Goal: Information Seeking & Learning: Learn about a topic

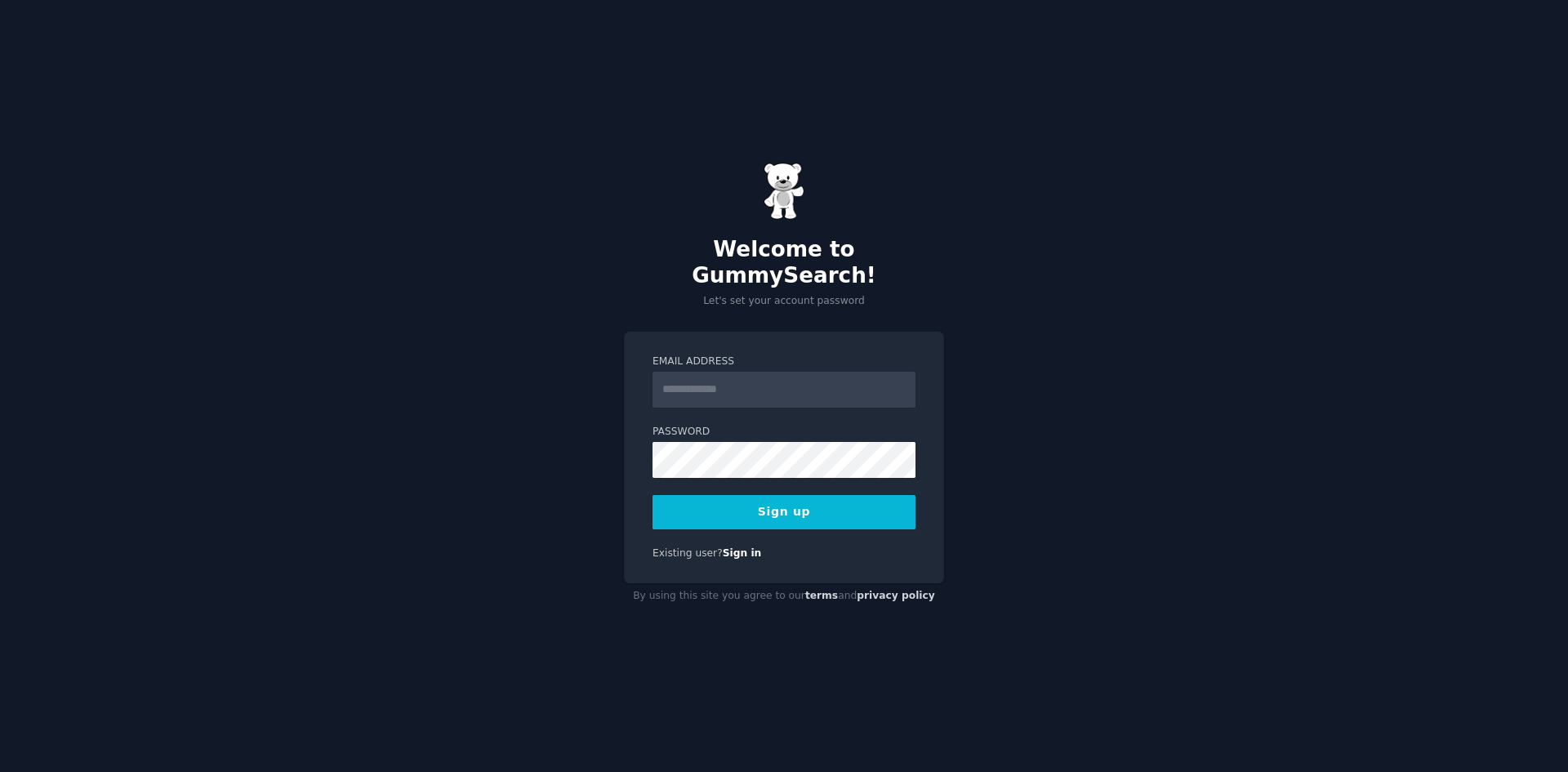
click at [741, 376] on input "Email Address" at bounding box center [783, 389] width 263 height 36
click at [746, 375] on input "**********" at bounding box center [783, 389] width 263 height 36
type input "**********"
click at [652, 495] on button "Sign up" at bounding box center [783, 512] width 263 height 34
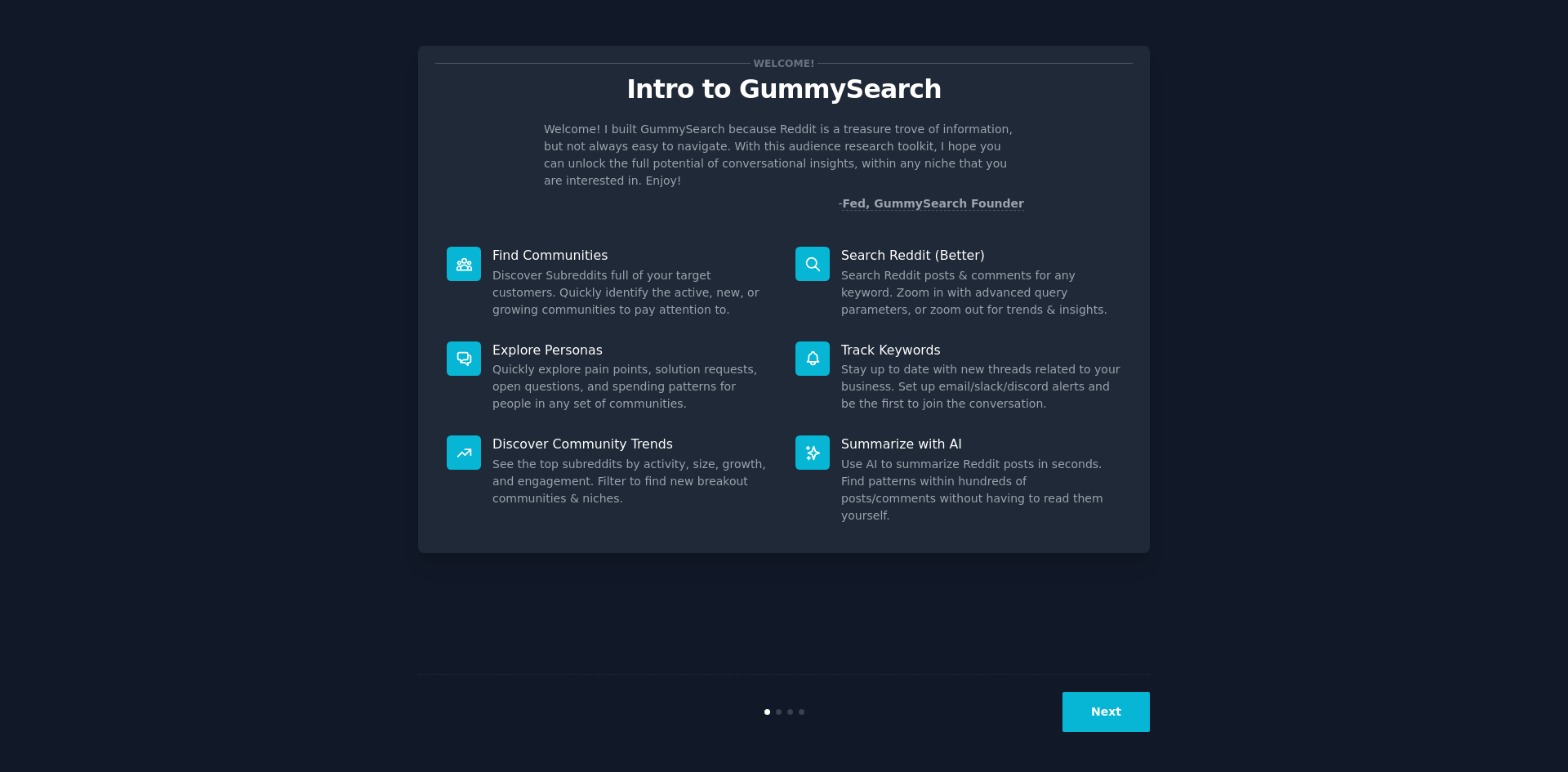
click at [889, 247] on p "Search Reddit (Better)" at bounding box center [981, 256] width 280 height 17
click at [673, 217] on div "Welcome! Intro to GummySearch Welcome! I built GummySearch because Reddit is a …" at bounding box center [784, 299] width 732 height 507
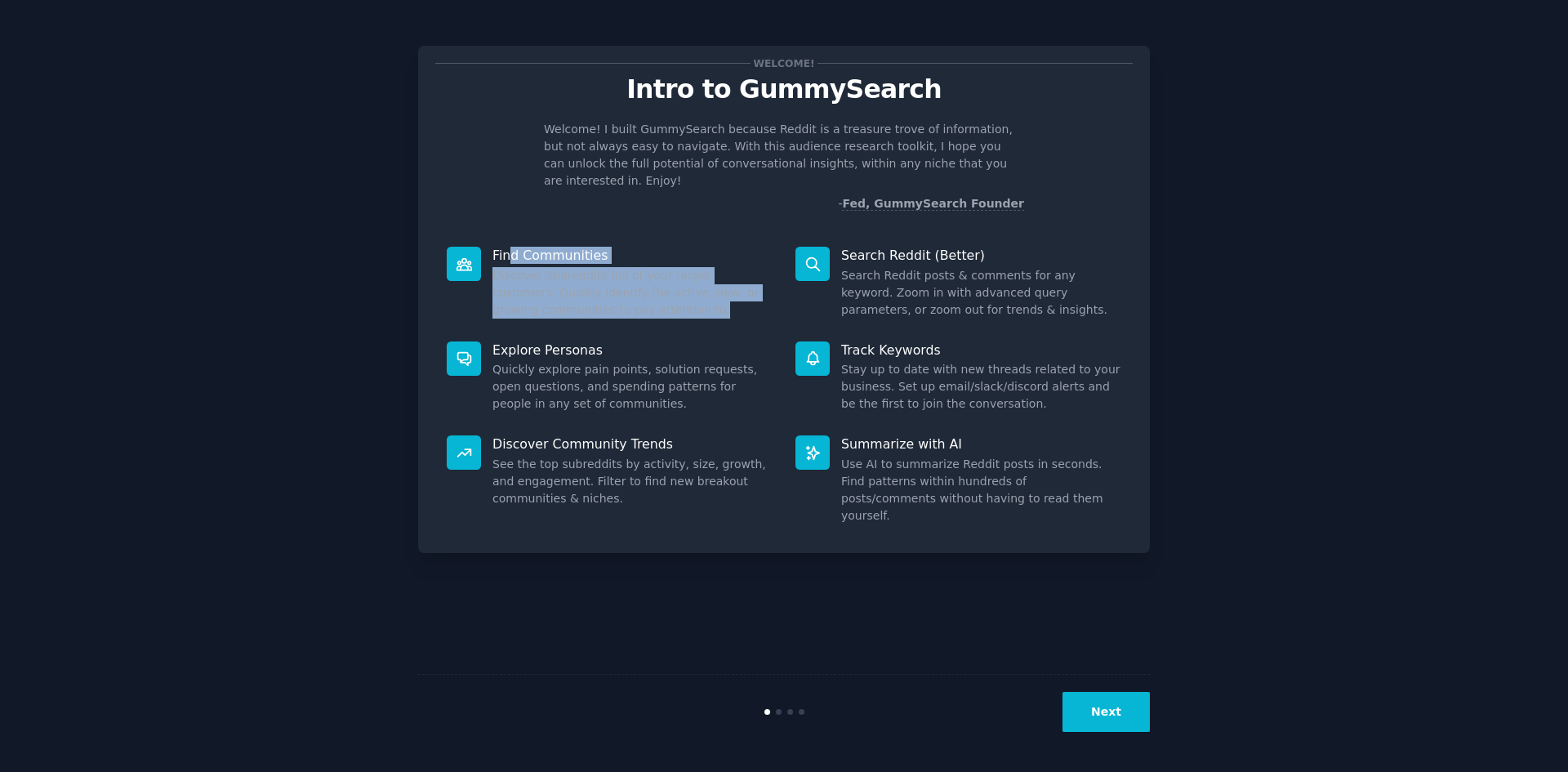
drag, startPoint x: 513, startPoint y: 235, endPoint x: 705, endPoint y: 297, distance: 201.8
click at [705, 297] on div "Find Communities Discover Subreddits full of your target customers. Quickly ide…" at bounding box center [609, 282] width 348 height 95
click at [705, 297] on dd "Discover Subreddits full of your target customers. Quickly identify the active,…" at bounding box center [632, 293] width 280 height 52
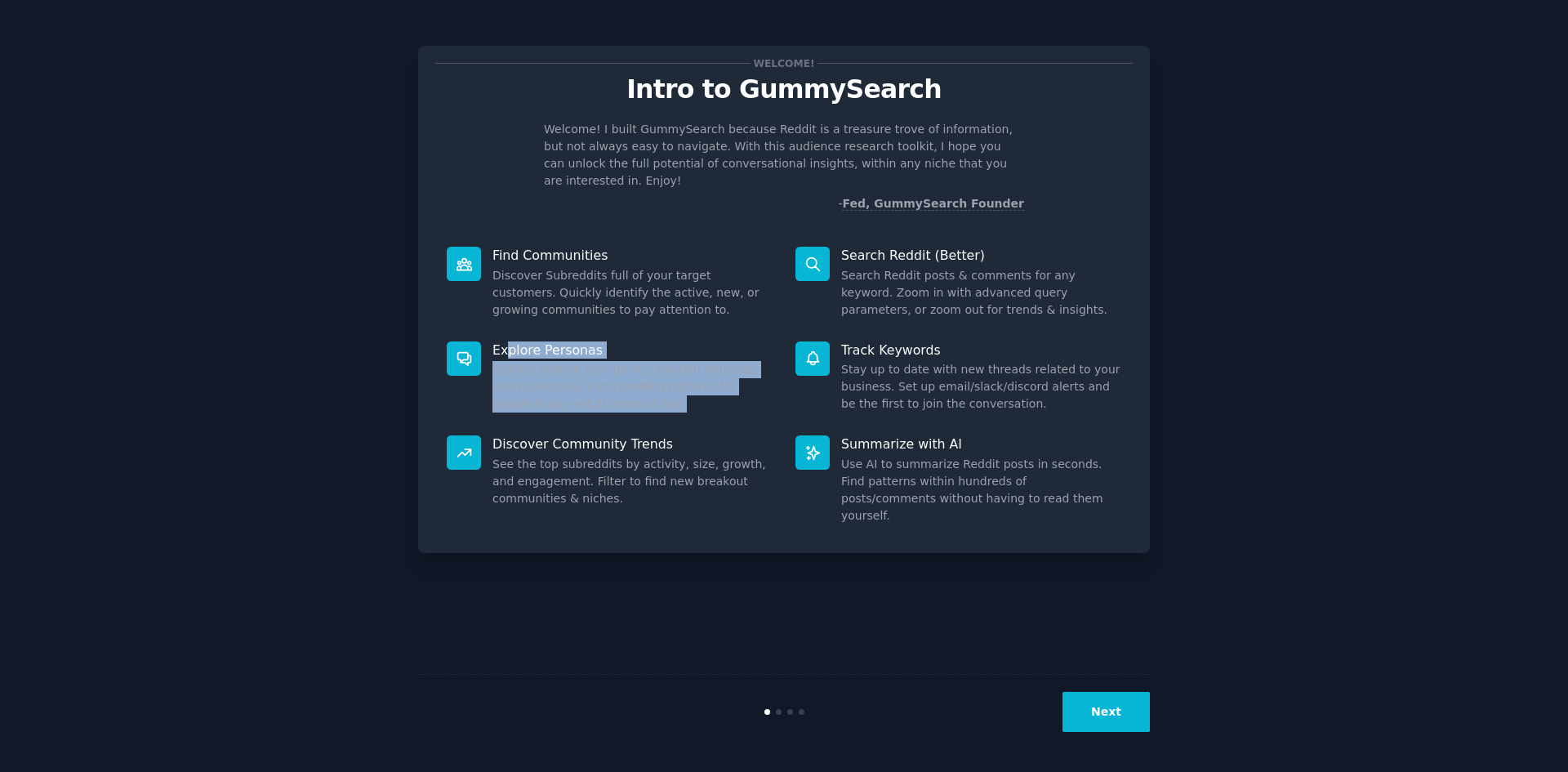
drag, startPoint x: 504, startPoint y: 323, endPoint x: 659, endPoint y: 392, distance: 169.7
click at [660, 392] on div "Explore Personas Quickly explore pain points, solution requests, open questions…" at bounding box center [609, 377] width 348 height 95
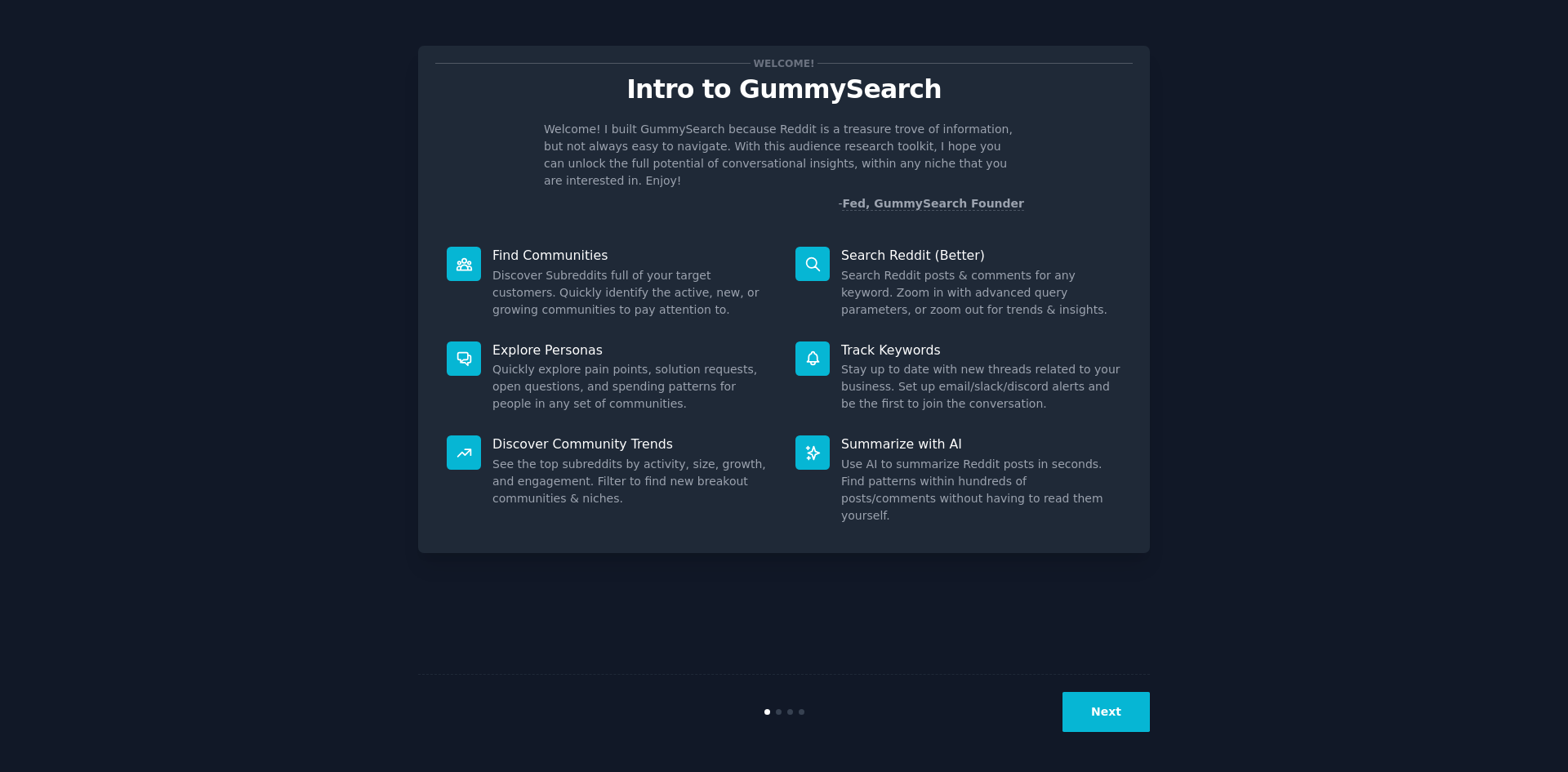
click at [499, 341] on p "Explore Personas" at bounding box center [632, 350] width 280 height 17
click at [526, 341] on p "Explore Personas" at bounding box center [632, 350] width 280 height 17
drag, startPoint x: 513, startPoint y: 343, endPoint x: 642, endPoint y: 365, distance: 130.9
click at [641, 365] on div "Explore Personas Quickly explore pain points, solution requests, open questions…" at bounding box center [609, 377] width 348 height 95
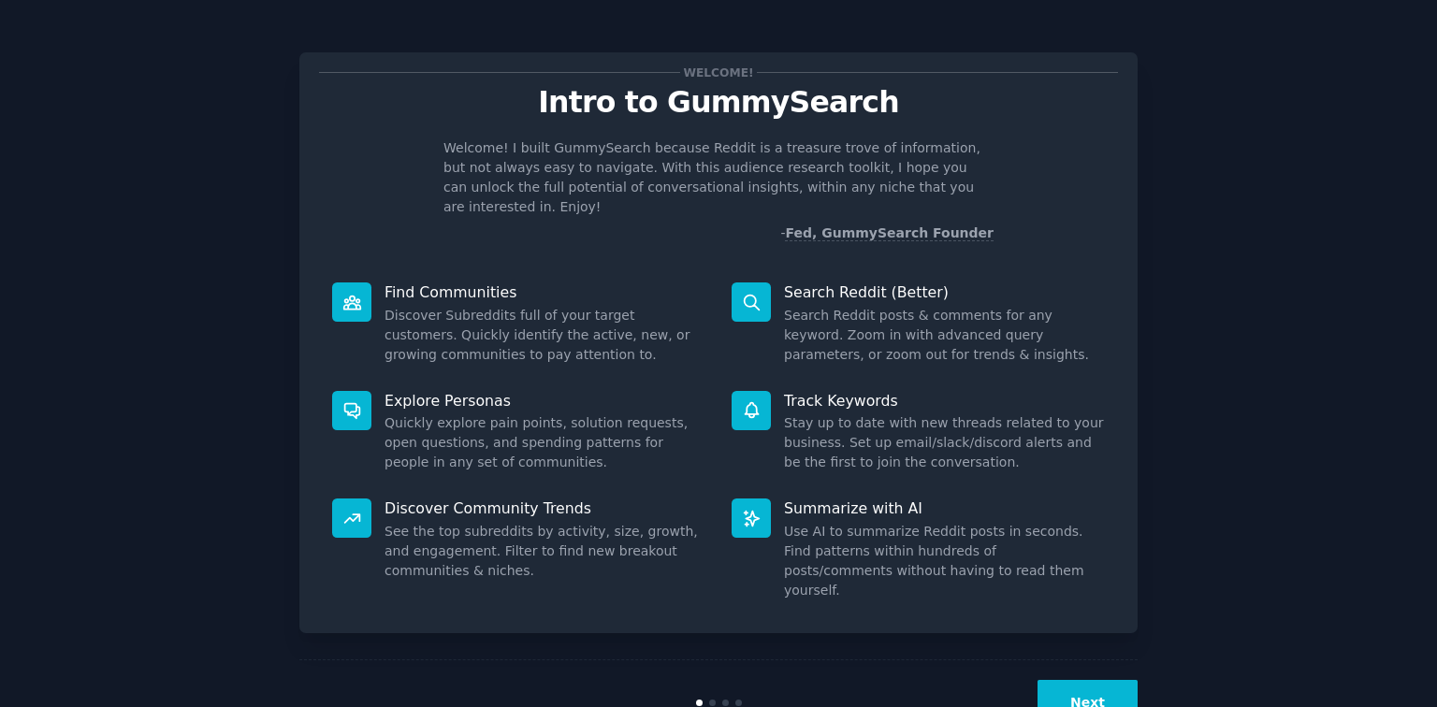
drag, startPoint x: 1605, startPoint y: 0, endPoint x: 865, endPoint y: 297, distance: 797.2
click at [865, 306] on dd "Search Reddit posts & comments for any keyword. Zoom in with advanced query par…" at bounding box center [944, 335] width 321 height 59
drag, startPoint x: 705, startPoint y: 382, endPoint x: 733, endPoint y: 383, distance: 28.1
click at [716, 385] on dl "Explore Personas Quickly explore pain points, solution requests, open questions…" at bounding box center [718, 432] width 799 height 109
click at [819, 414] on dd "Stay up to date with new threads related to your business. Set up email/slack/d…" at bounding box center [944, 443] width 321 height 59
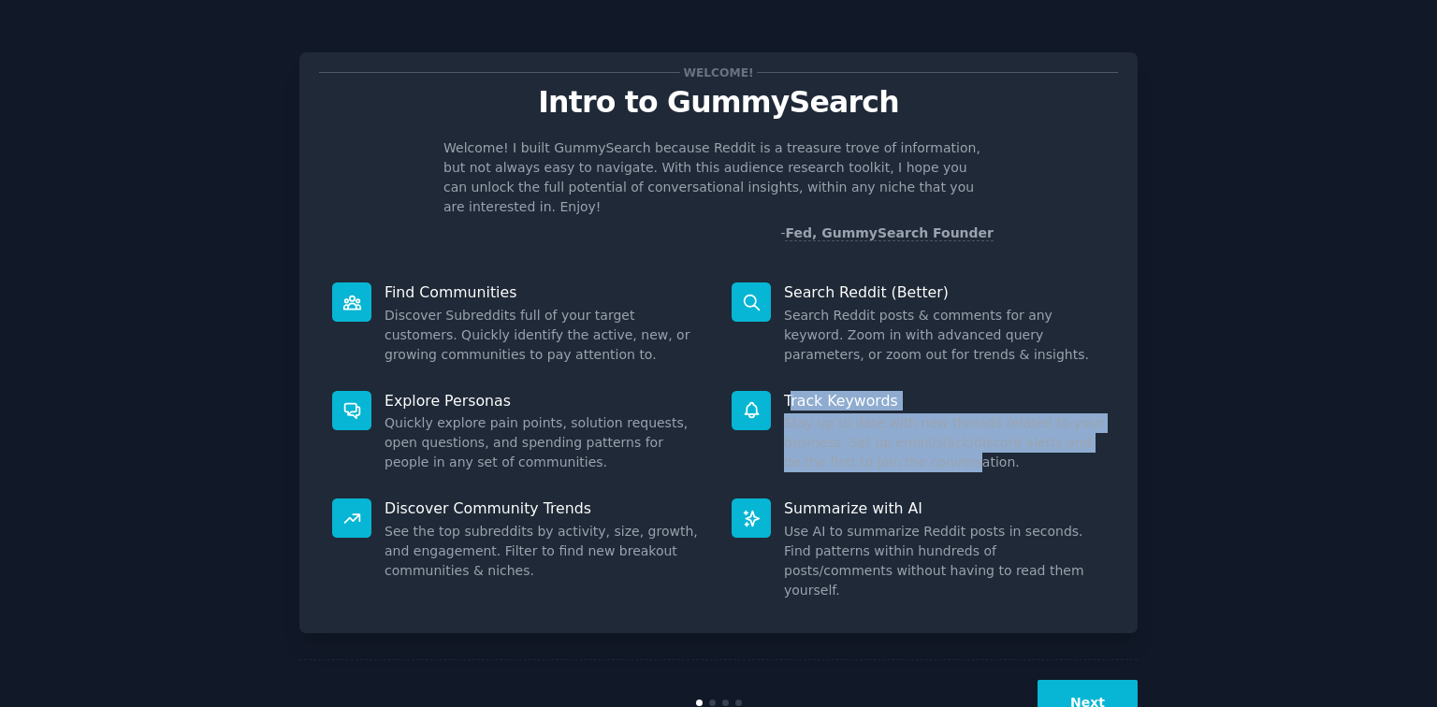
drag, startPoint x: 791, startPoint y: 385, endPoint x: 914, endPoint y: 438, distance: 134.1
click at [914, 438] on div "Track Keywords Stay up to date with new threads related to your business. Set u…" at bounding box center [917, 432] width 399 height 109
click at [914, 438] on dd "Stay up to date with new threads related to your business. Set up email/slack/d…" at bounding box center [944, 443] width 321 height 59
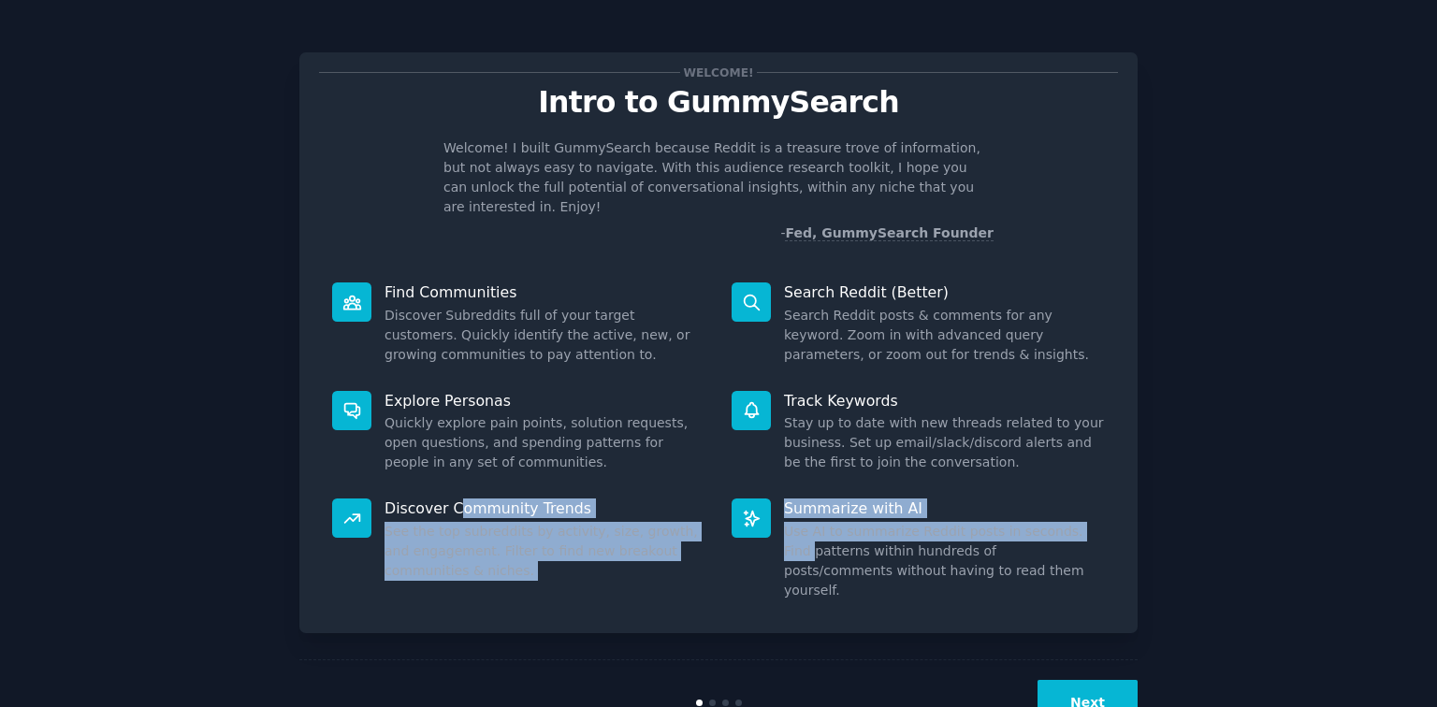
drag, startPoint x: 629, startPoint y: 512, endPoint x: 774, endPoint y: 534, distance: 146.7
click at [774, 534] on dl "Discover Community Trends See the top subreddits by activity, size, growth, and…" at bounding box center [718, 550] width 799 height 128
click at [1080, 680] on button "Next" at bounding box center [1088, 703] width 100 height 46
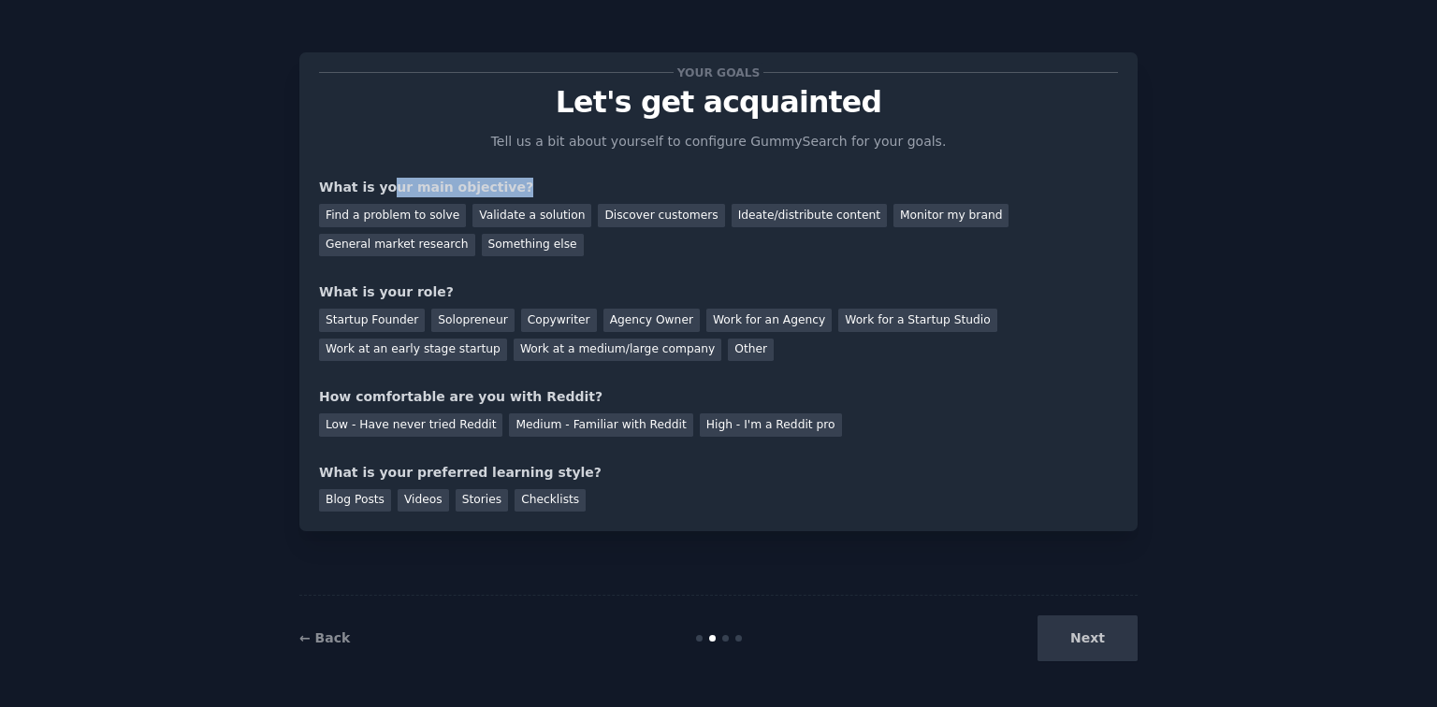
drag, startPoint x: 379, startPoint y: 184, endPoint x: 533, endPoint y: 183, distance: 154.4
click at [533, 183] on div "What is your main objective?" at bounding box center [718, 188] width 799 height 20
click at [412, 211] on div "Find a problem to solve" at bounding box center [392, 215] width 147 height 23
click at [472, 312] on div "Solopreneur" at bounding box center [472, 320] width 82 height 23
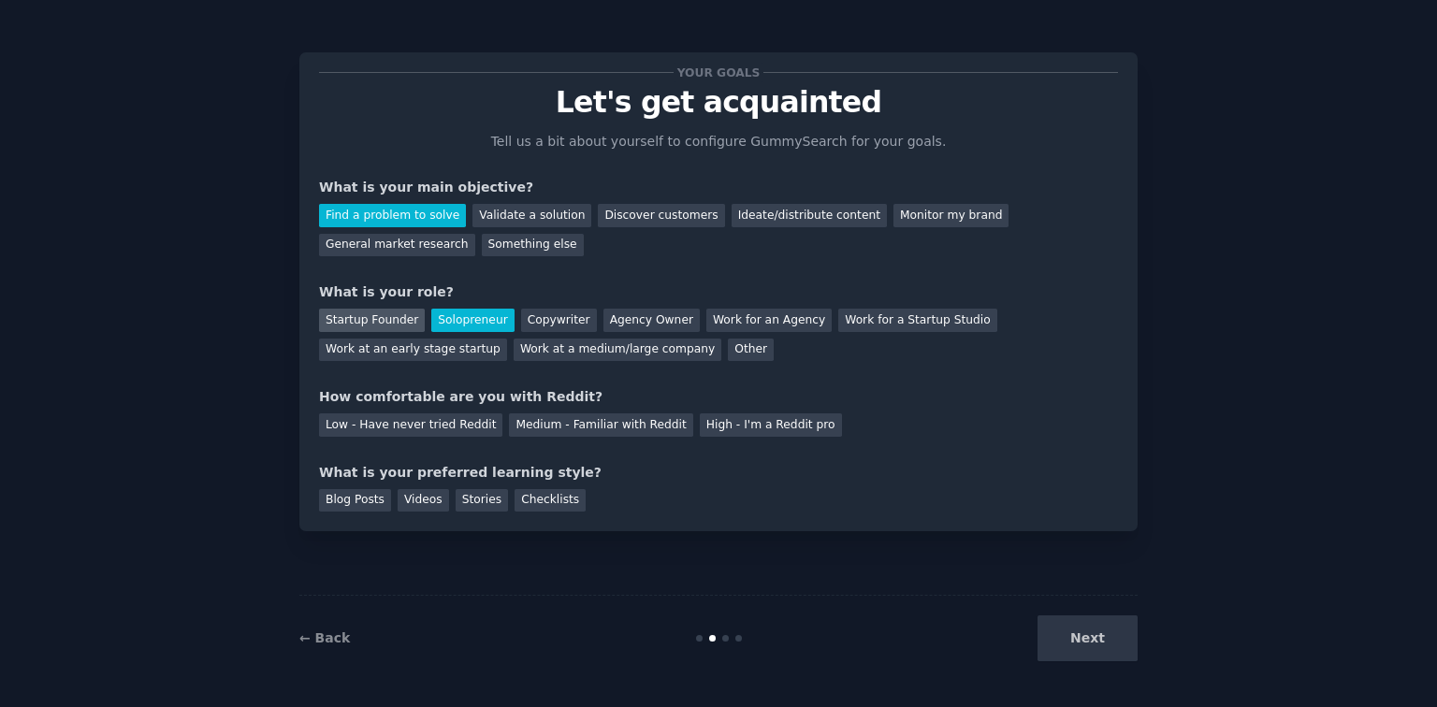
click at [393, 322] on div "Startup Founder" at bounding box center [372, 320] width 106 height 23
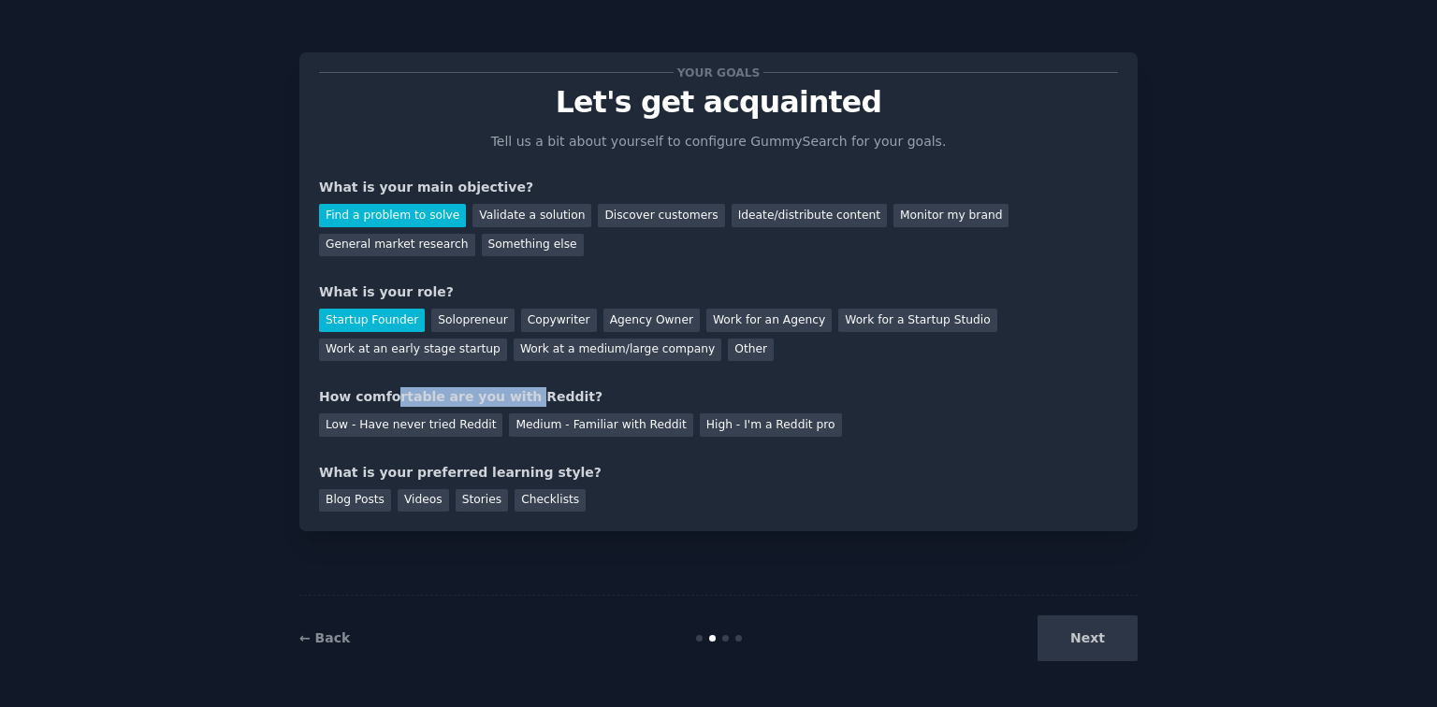
drag, startPoint x: 389, startPoint y: 394, endPoint x: 506, endPoint y: 397, distance: 117.0
click at [506, 397] on div "How comfortable are you with Reddit?" at bounding box center [718, 397] width 799 height 20
click at [580, 430] on div "Medium - Familiar with Reddit" at bounding box center [600, 425] width 183 height 23
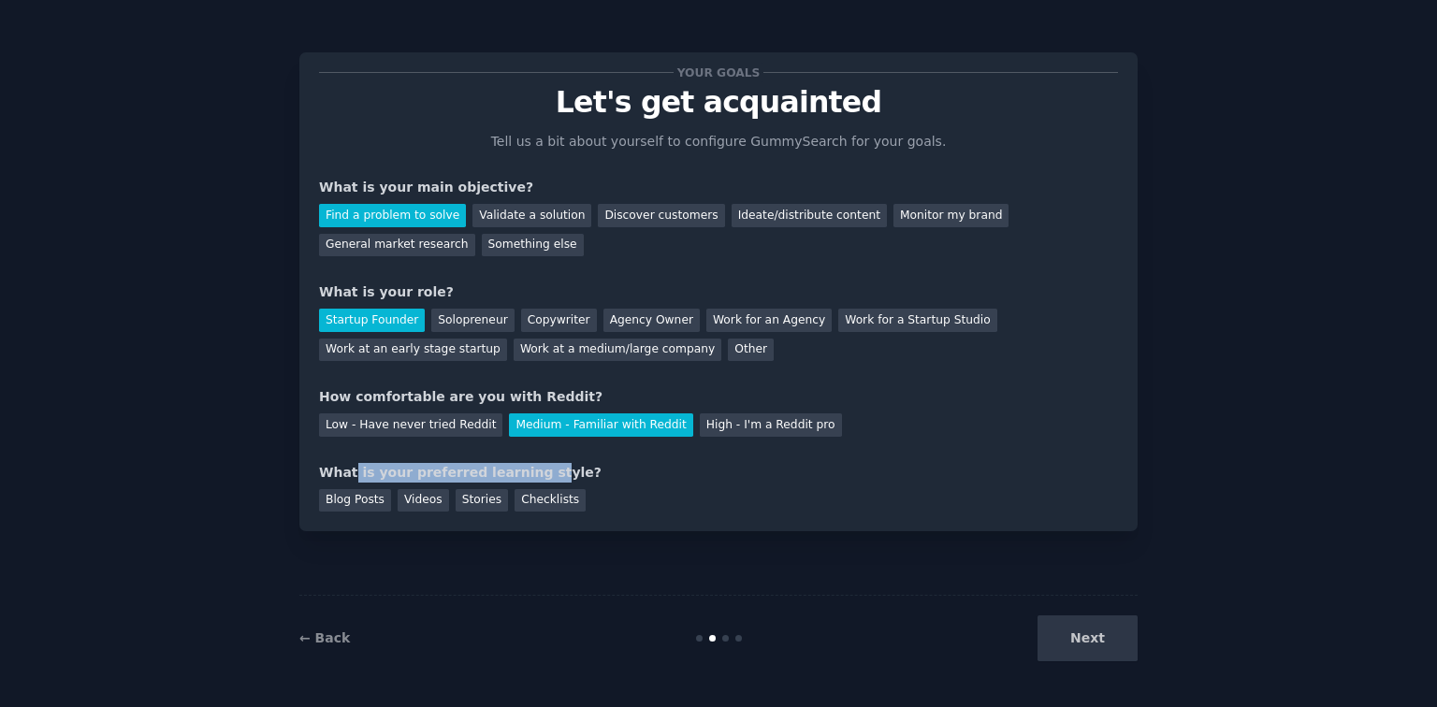
drag, startPoint x: 353, startPoint y: 474, endPoint x: 522, endPoint y: 475, distance: 169.3
click at [522, 475] on div "What is your preferred learning style?" at bounding box center [718, 473] width 799 height 20
click at [429, 500] on div "Videos" at bounding box center [423, 500] width 51 height 23
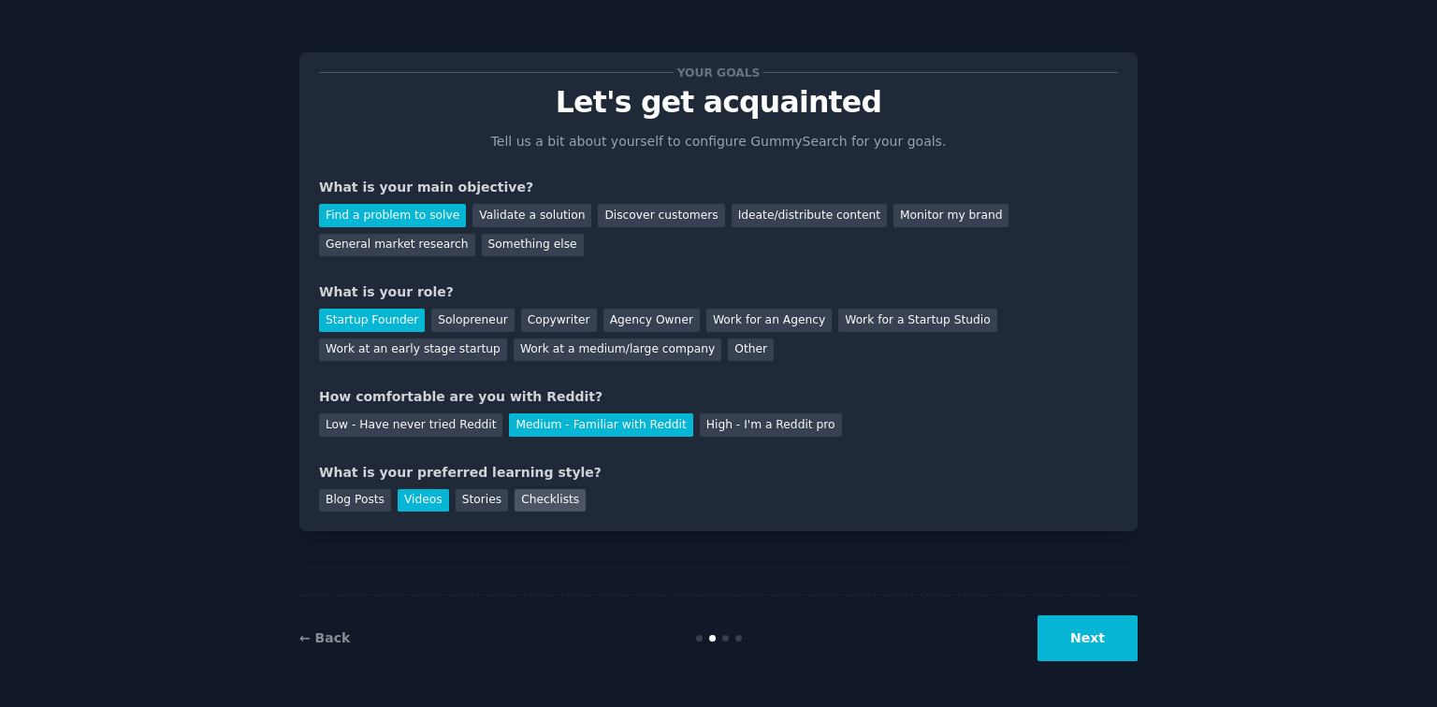
click at [515, 499] on div "Checklists" at bounding box center [550, 500] width 71 height 23
click at [416, 501] on div "Videos" at bounding box center [423, 500] width 51 height 23
click at [1070, 629] on button "Next" at bounding box center [1088, 639] width 100 height 46
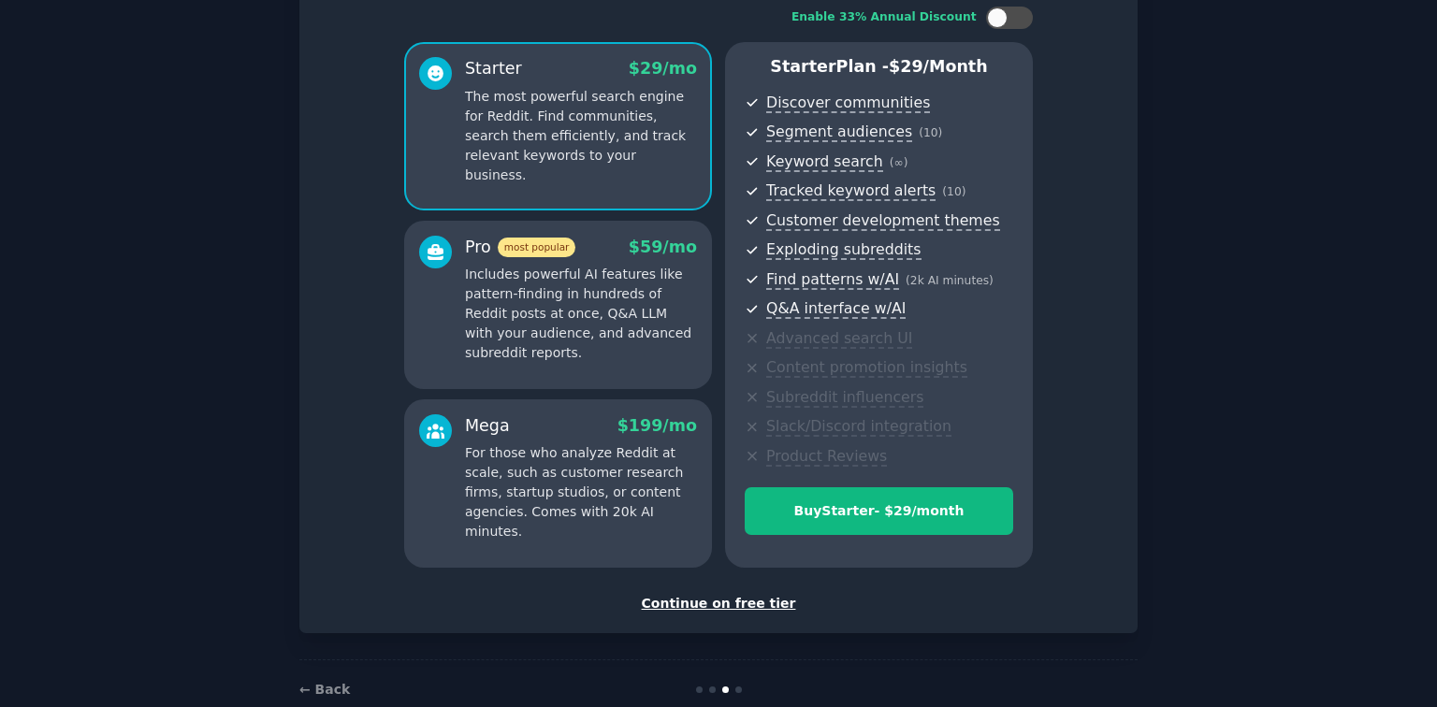
scroll to position [75, 0]
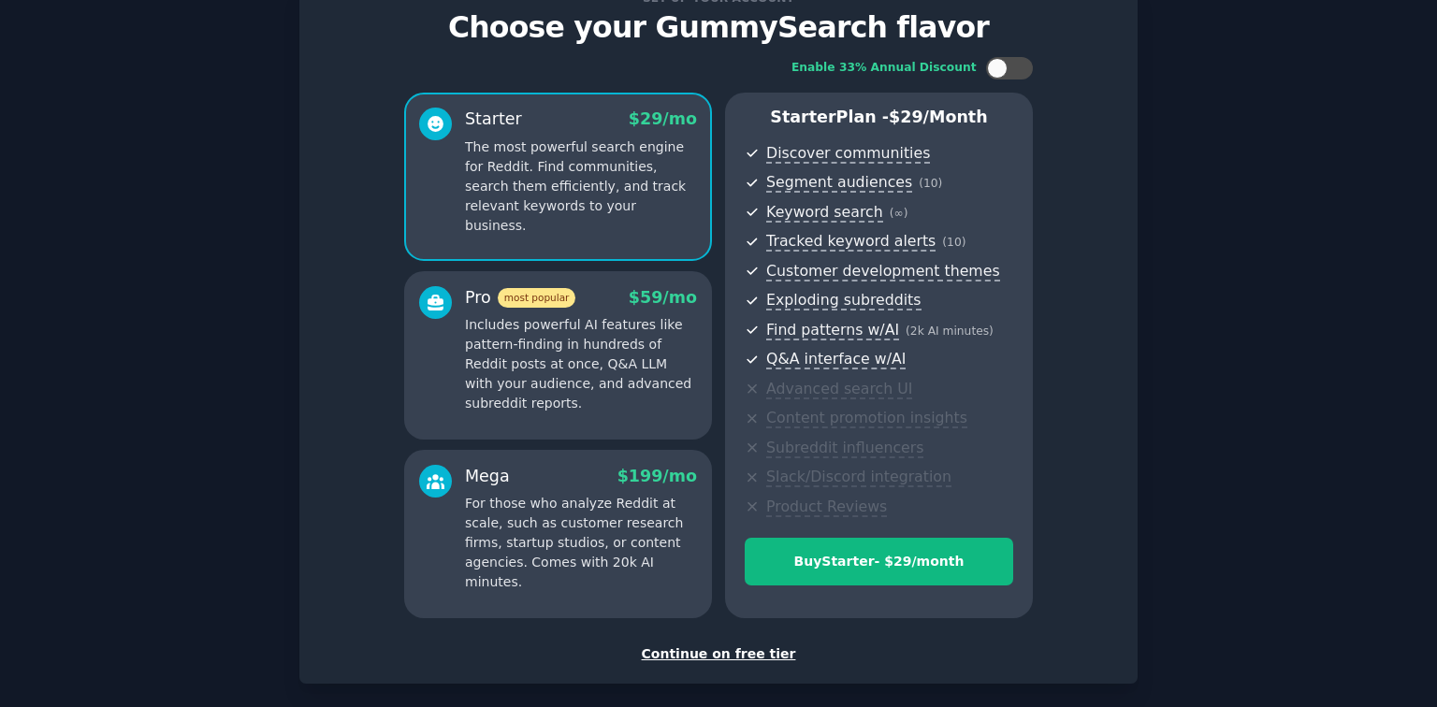
click at [703, 657] on div "Continue on free tier" at bounding box center [718, 655] width 799 height 20
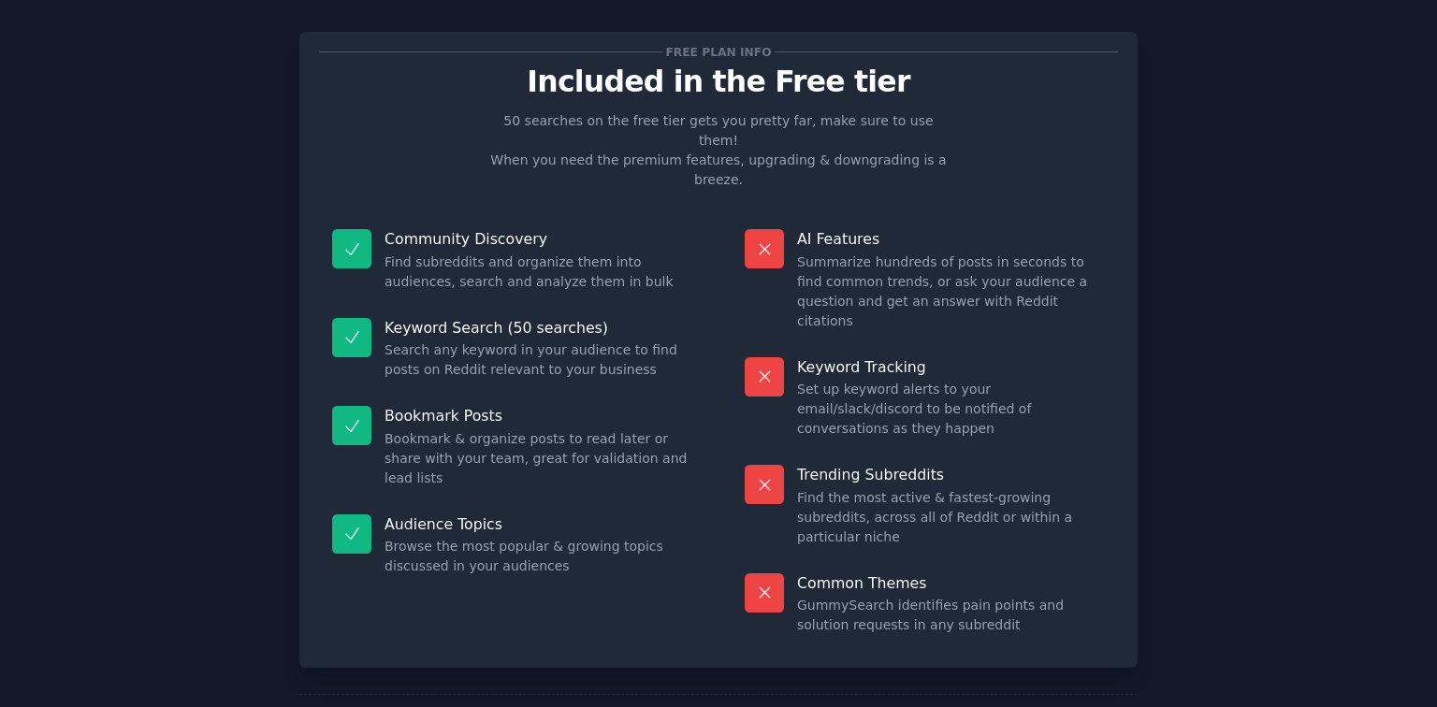
click at [661, 537] on dd "Browse the most popular & growing topics discussed in your audiences" at bounding box center [539, 556] width 308 height 39
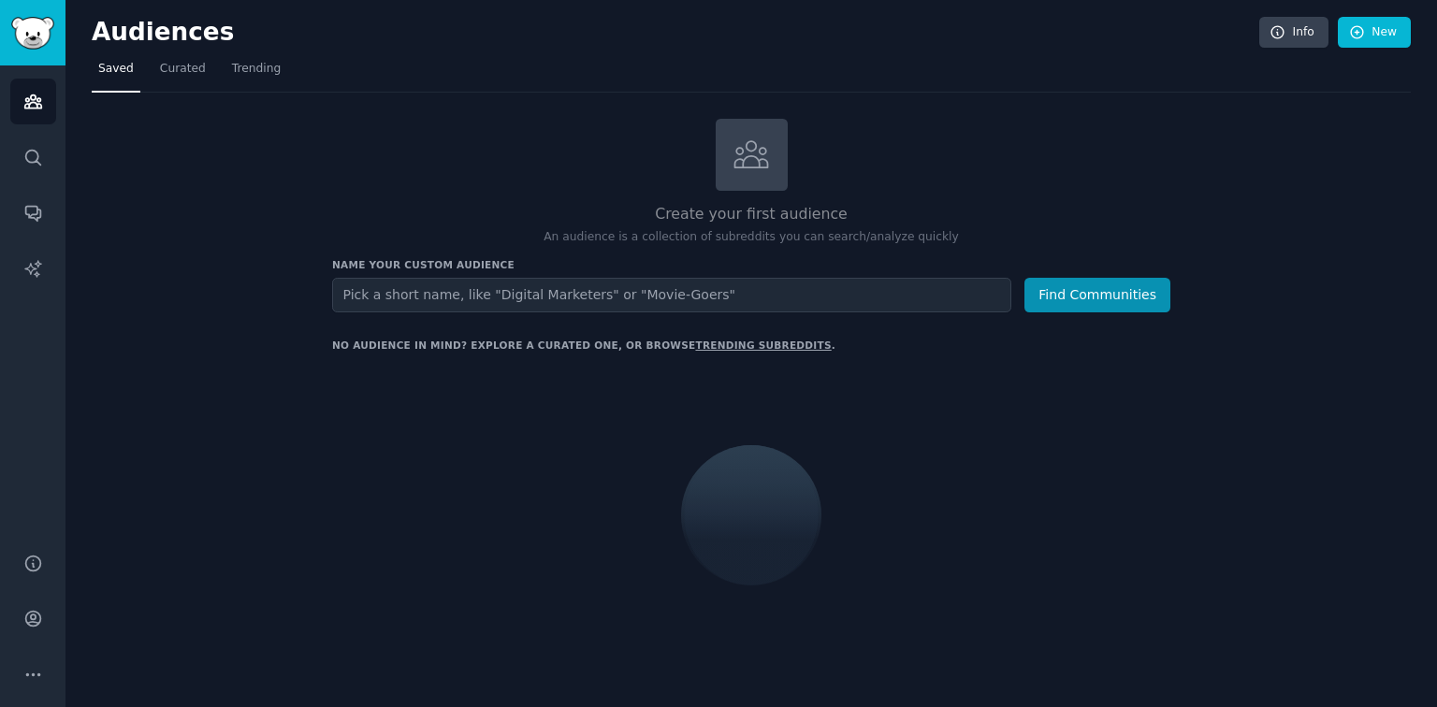
click at [588, 285] on input "text" at bounding box center [671, 295] width 679 height 35
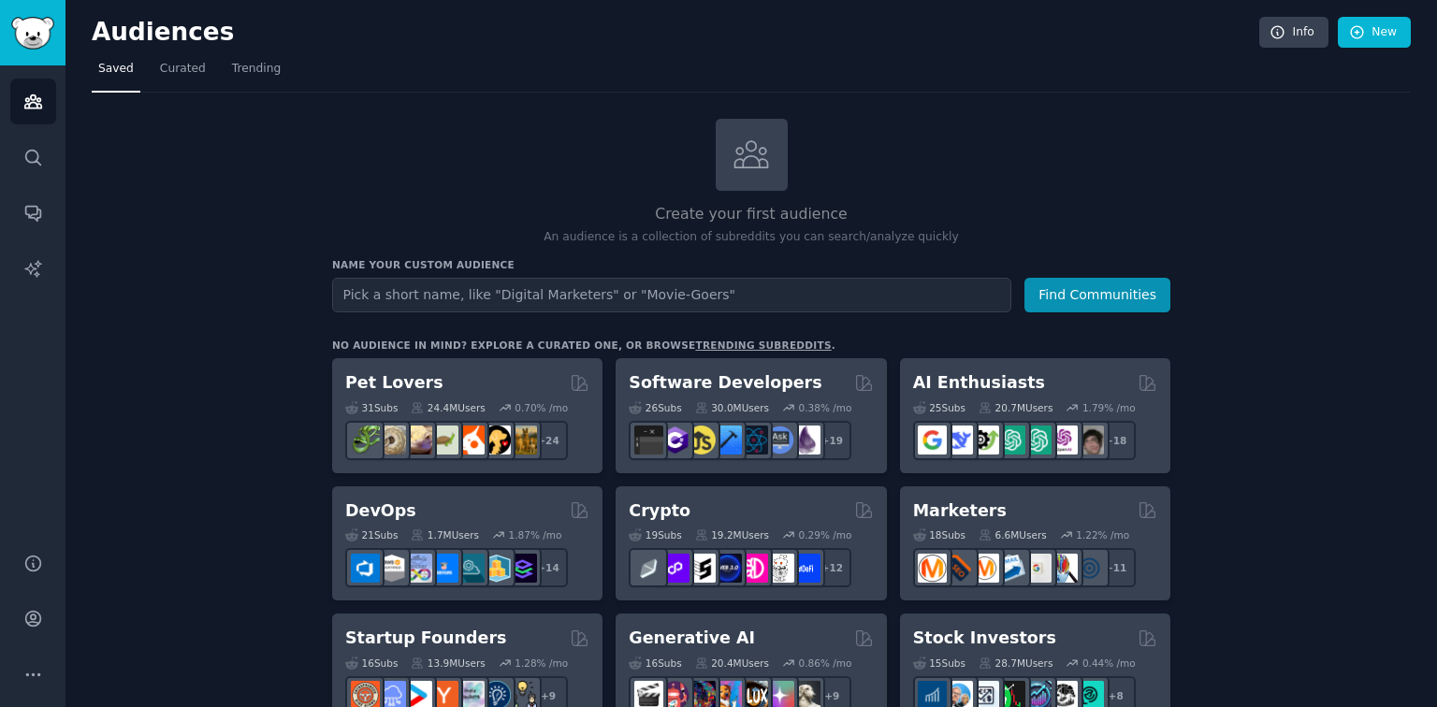
click at [617, 288] on input "text" at bounding box center [671, 295] width 679 height 35
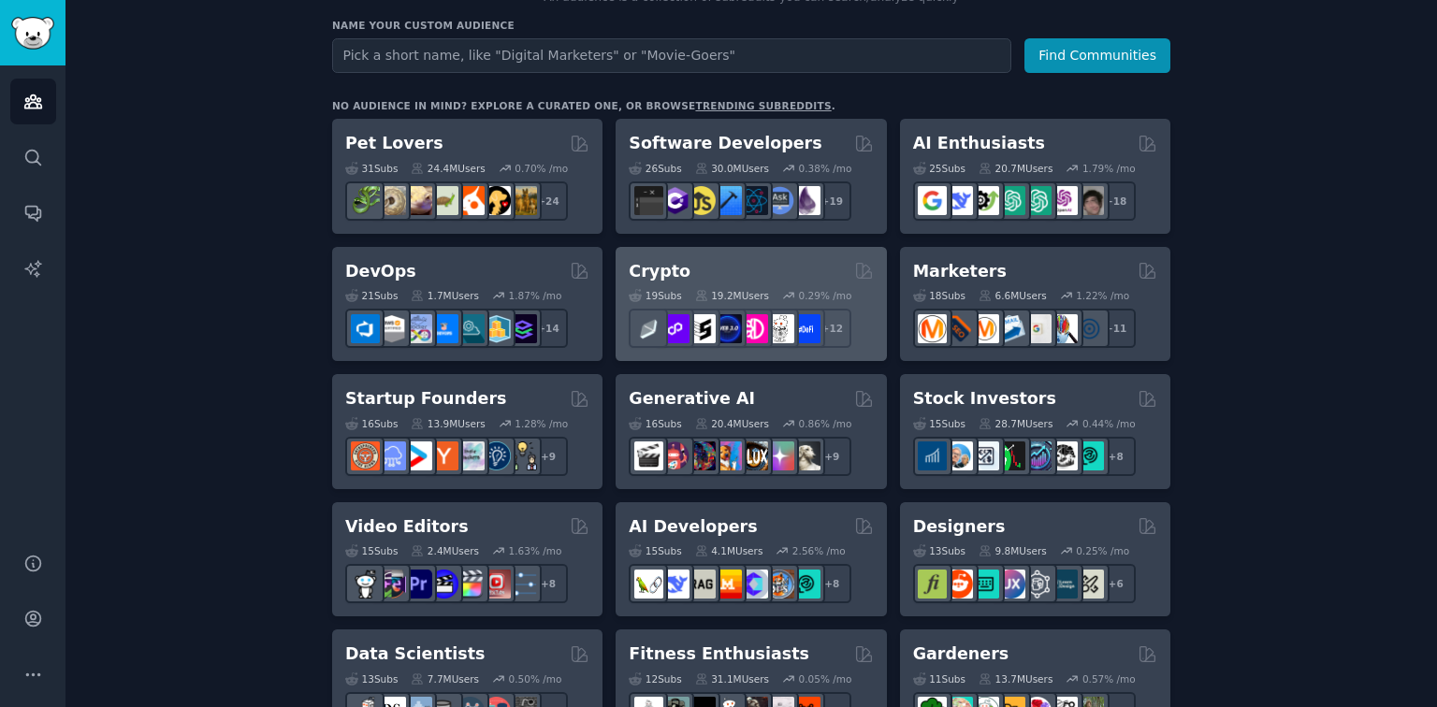
scroll to position [225, 0]
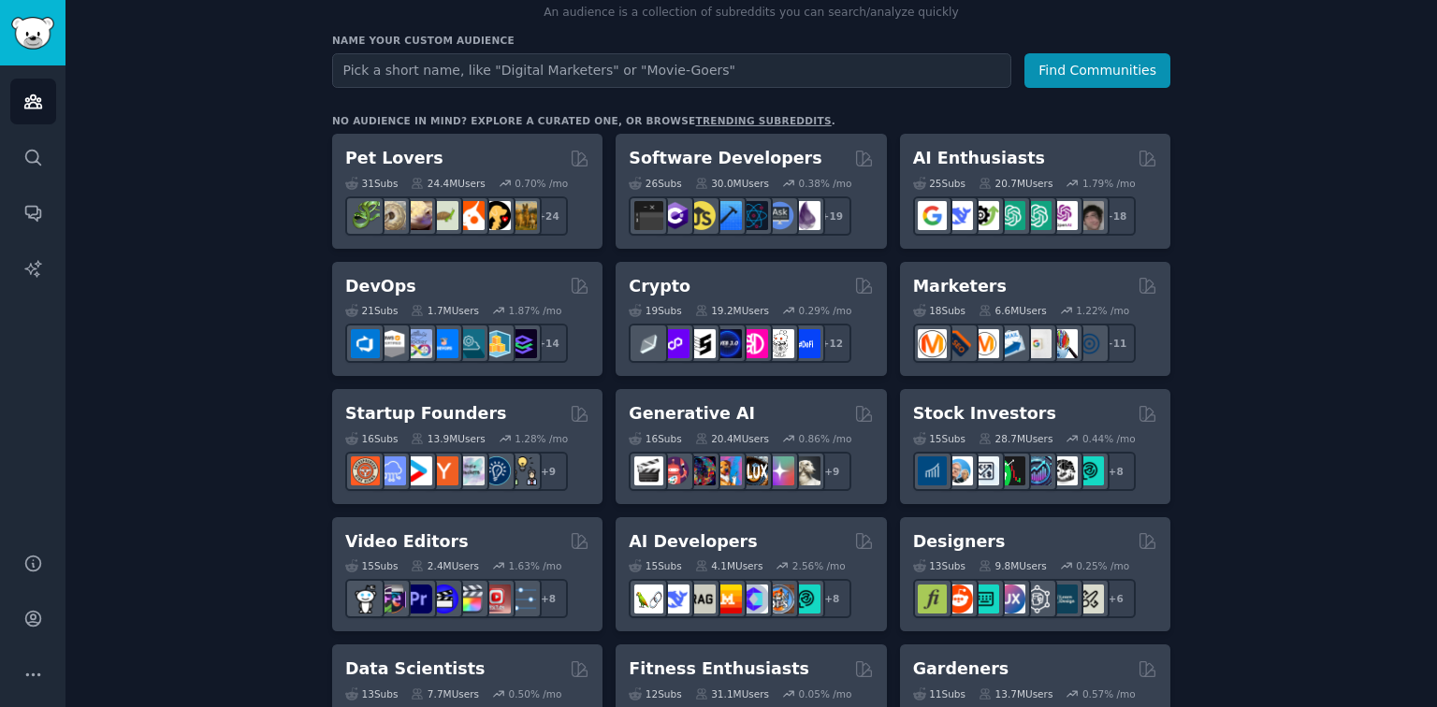
click at [621, 72] on input "text" at bounding box center [671, 70] width 679 height 35
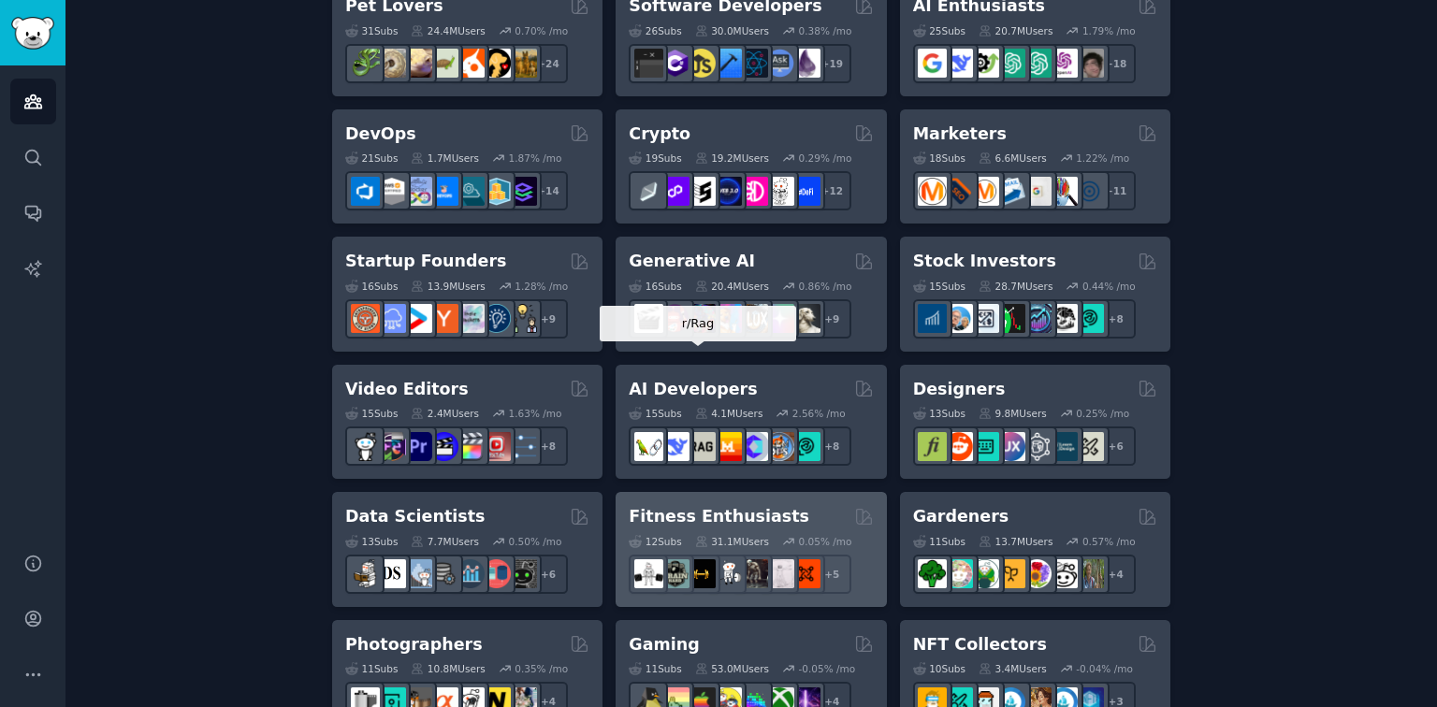
scroll to position [449, 0]
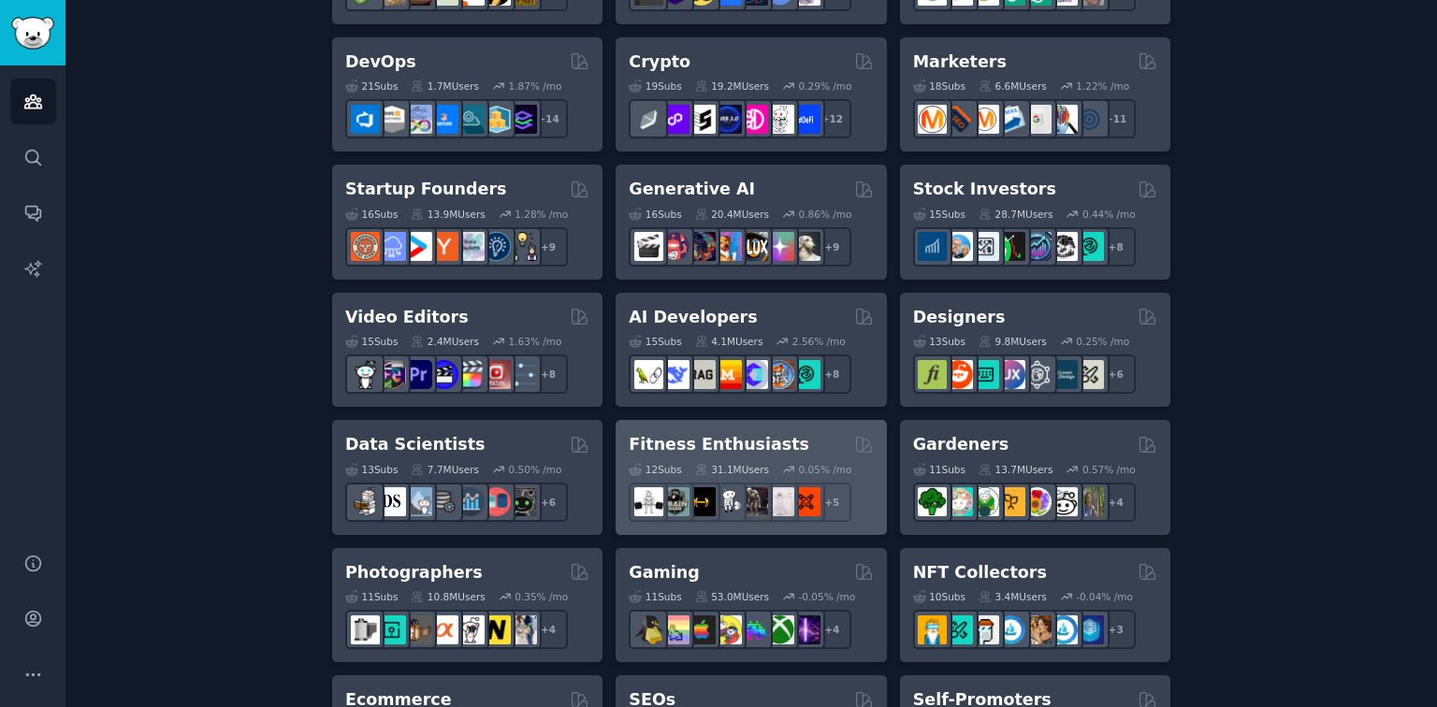
click at [674, 443] on h2 "Fitness Enthusiasts" at bounding box center [719, 444] width 181 height 23
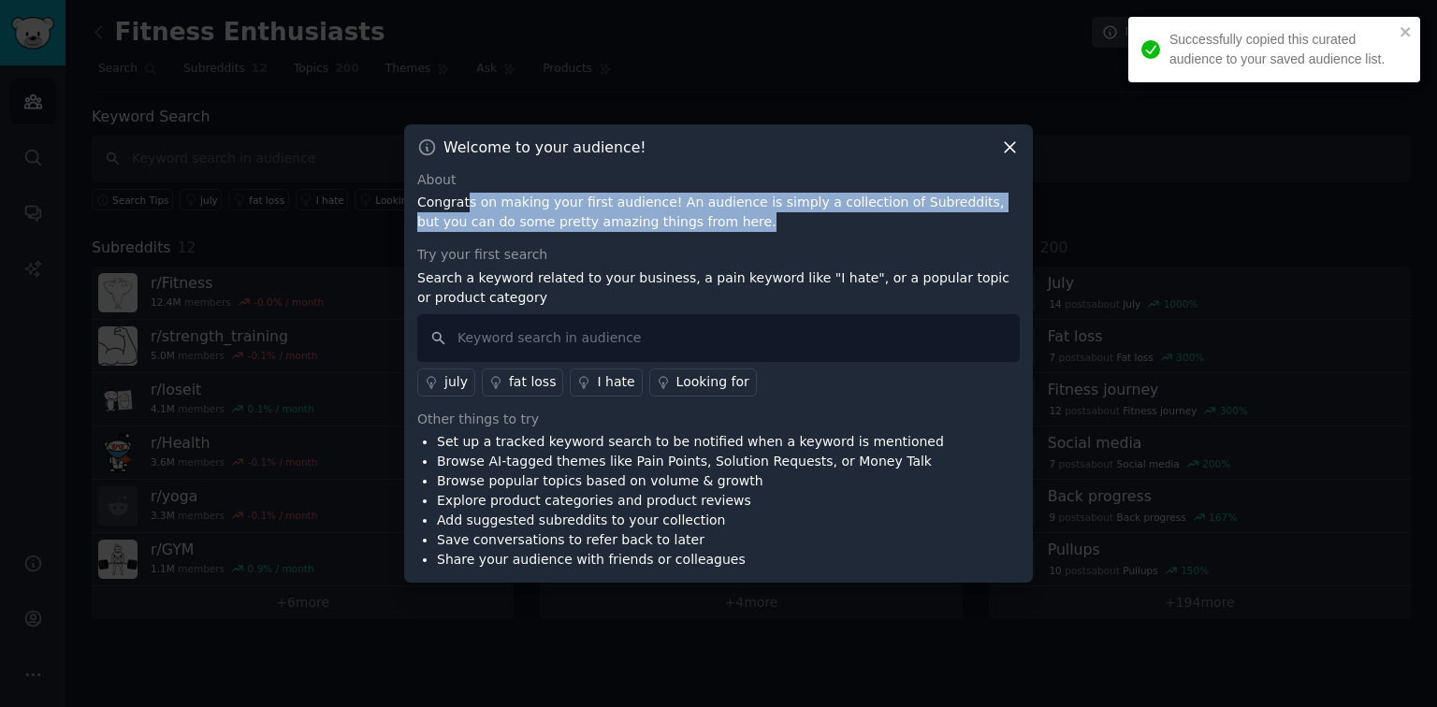
drag, startPoint x: 464, startPoint y: 202, endPoint x: 708, endPoint y: 228, distance: 245.6
click at [708, 228] on p "Congrats on making your first audience! An audience is simply a collection of S…" at bounding box center [718, 212] width 602 height 39
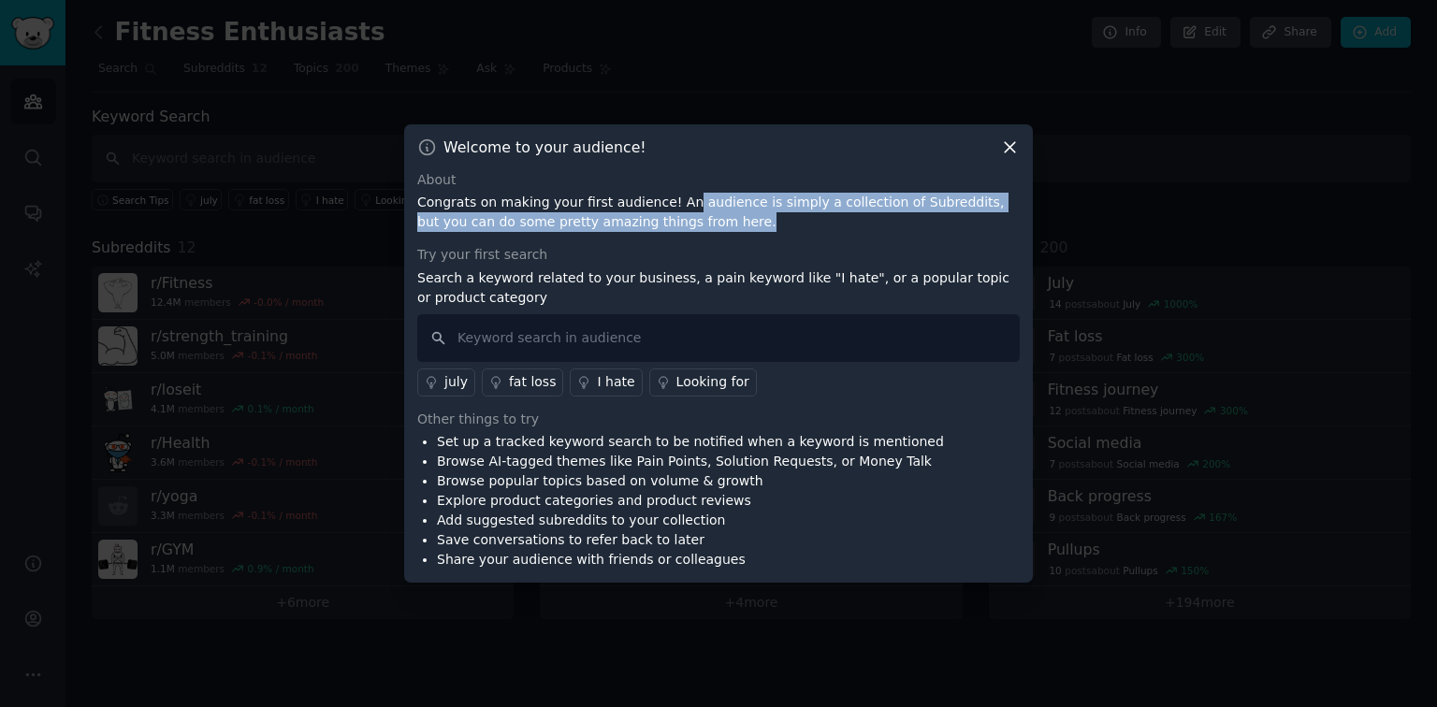
drag, startPoint x: 670, startPoint y: 204, endPoint x: 900, endPoint y: 214, distance: 230.4
click at [900, 214] on p "Congrats on making your first audience! An audience is simply a collection of S…" at bounding box center [718, 212] width 602 height 39
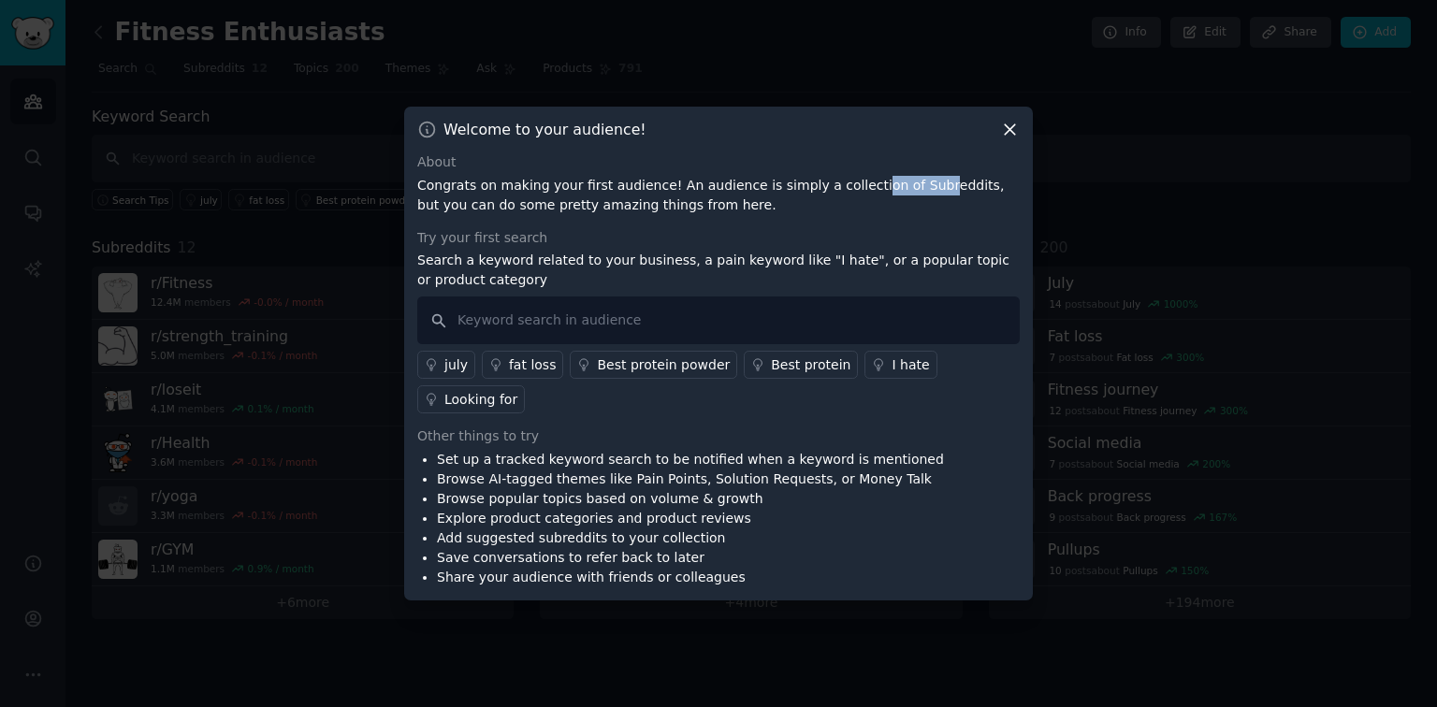
drag, startPoint x: 834, startPoint y: 201, endPoint x: 894, endPoint y: 208, distance: 61.2
click at [894, 208] on p "Congrats on making your first audience! An audience is simply a collection of S…" at bounding box center [718, 195] width 602 height 39
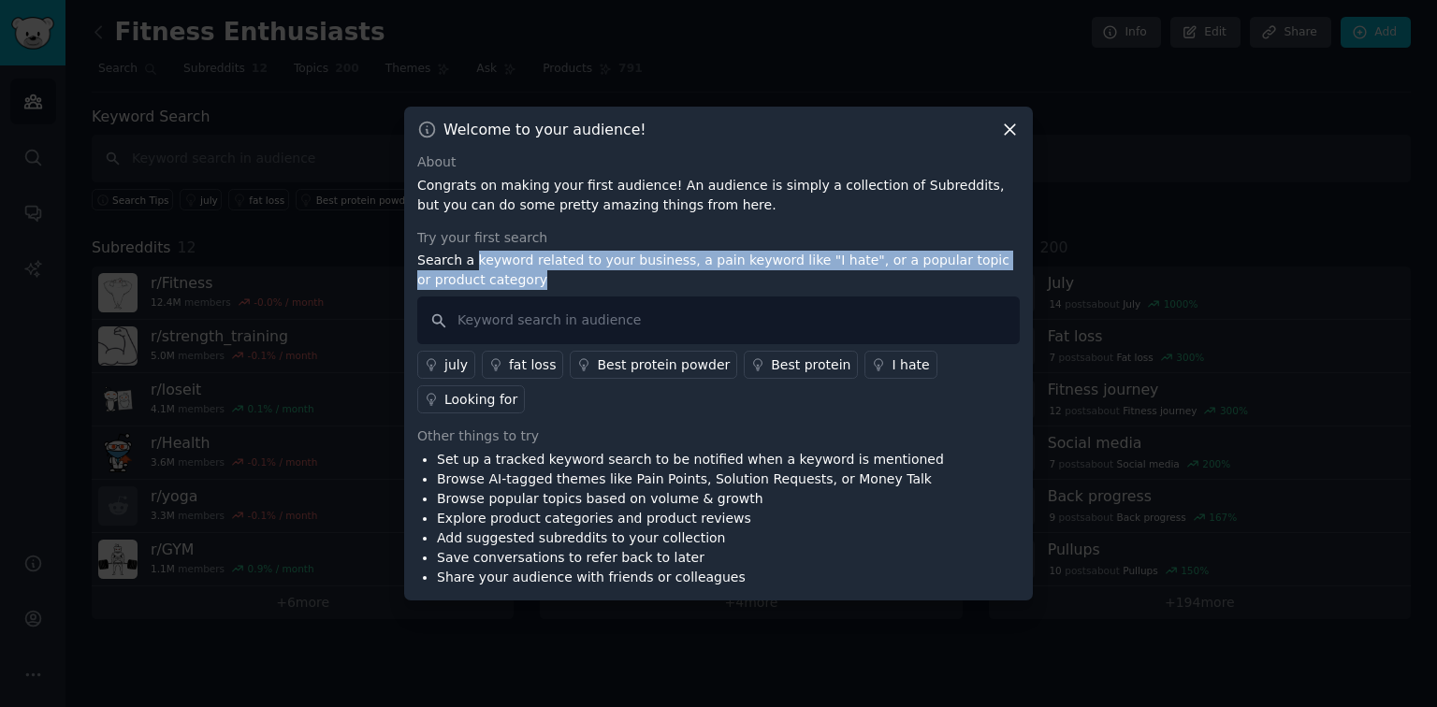
drag, startPoint x: 472, startPoint y: 277, endPoint x: 820, endPoint y: 295, distance: 348.5
click at [820, 290] on p "Search a keyword related to your business, a pain keyword like "I hate", or a p…" at bounding box center [718, 270] width 602 height 39
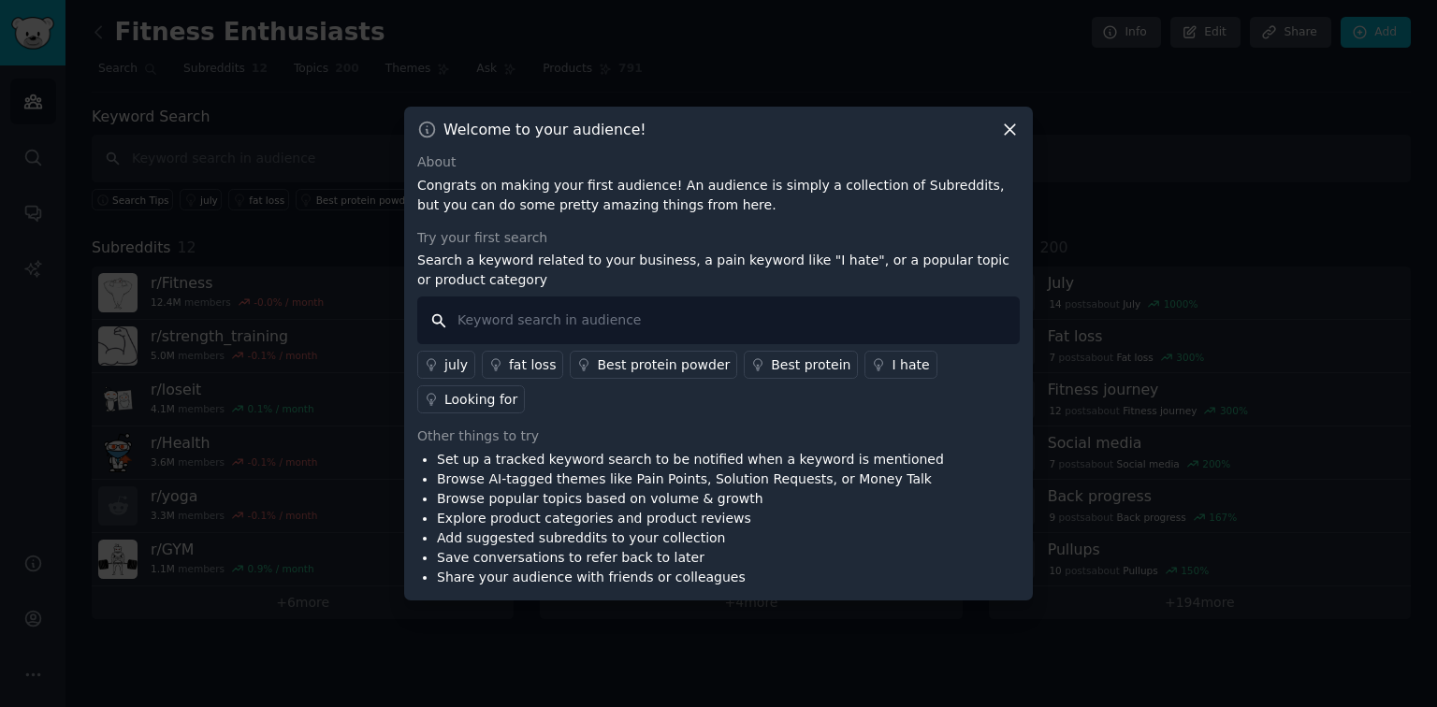
click at [631, 341] on input "text" at bounding box center [718, 321] width 602 height 48
click at [864, 369] on link "I hate" at bounding box center [900, 365] width 72 height 28
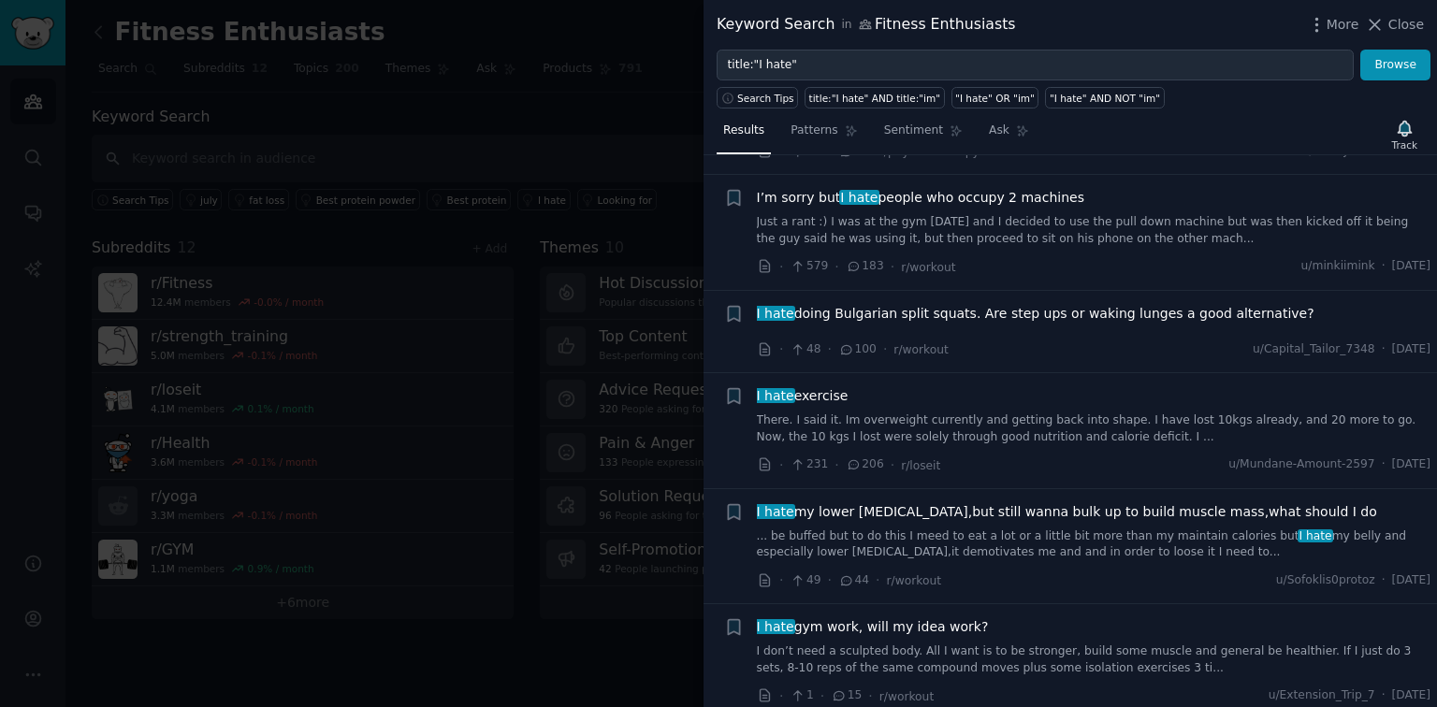
scroll to position [823, 0]
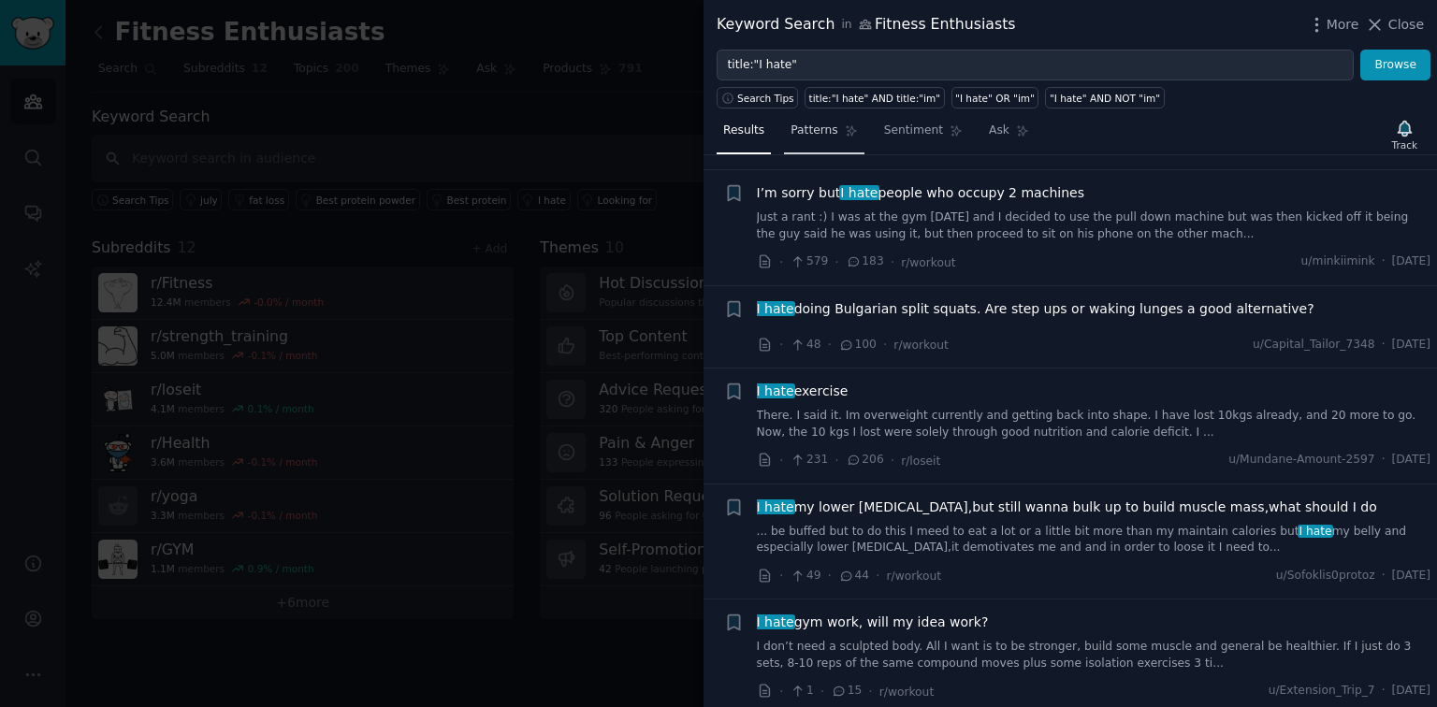
click at [810, 131] on span "Patterns" at bounding box center [814, 131] width 47 height 17
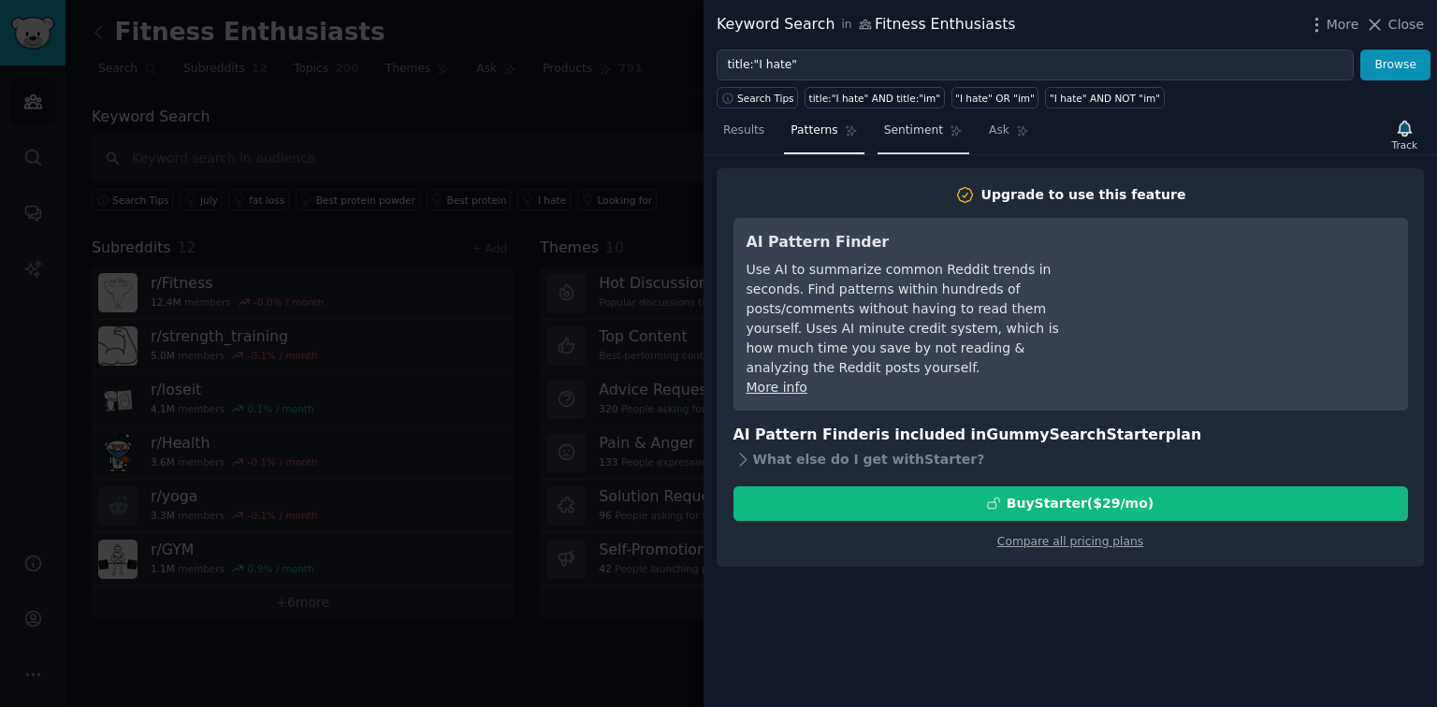
click at [888, 128] on span "Sentiment" at bounding box center [913, 131] width 59 height 17
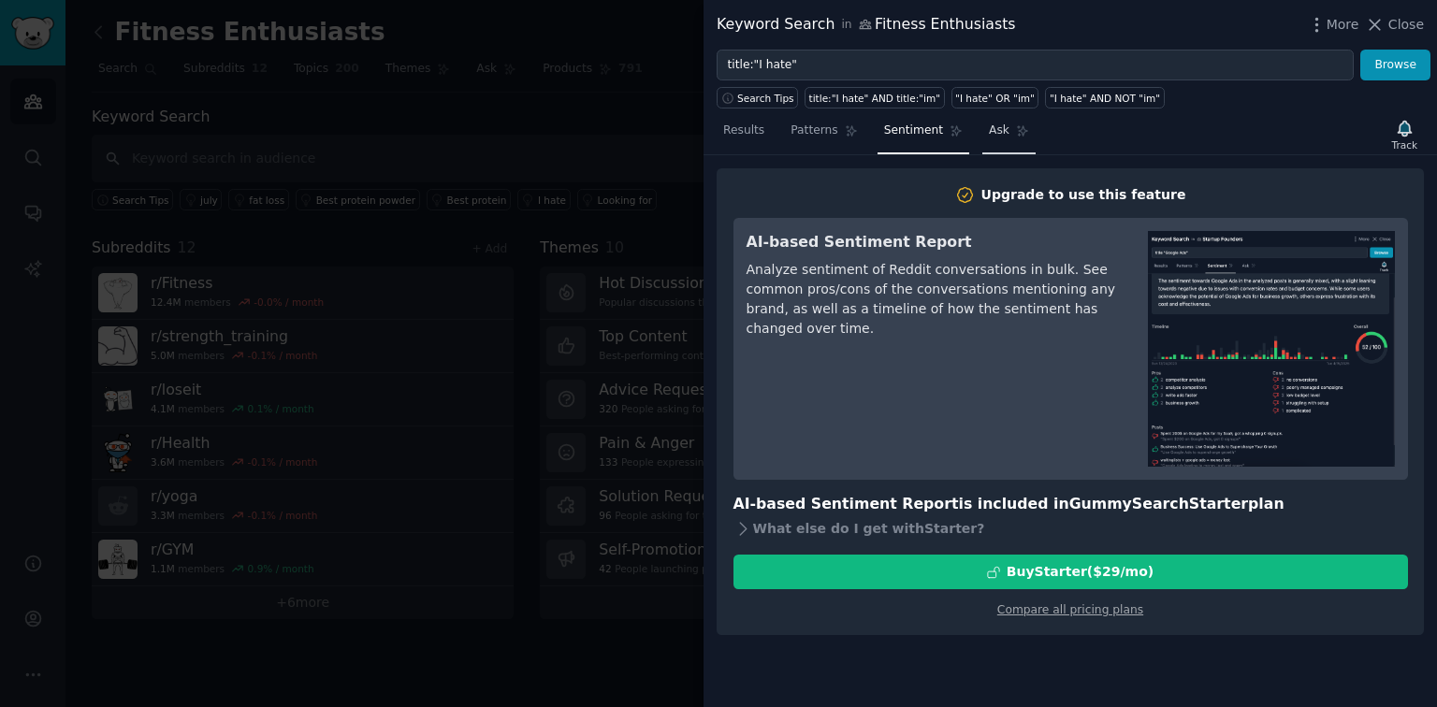
click at [989, 125] on span "Ask" at bounding box center [999, 131] width 21 height 17
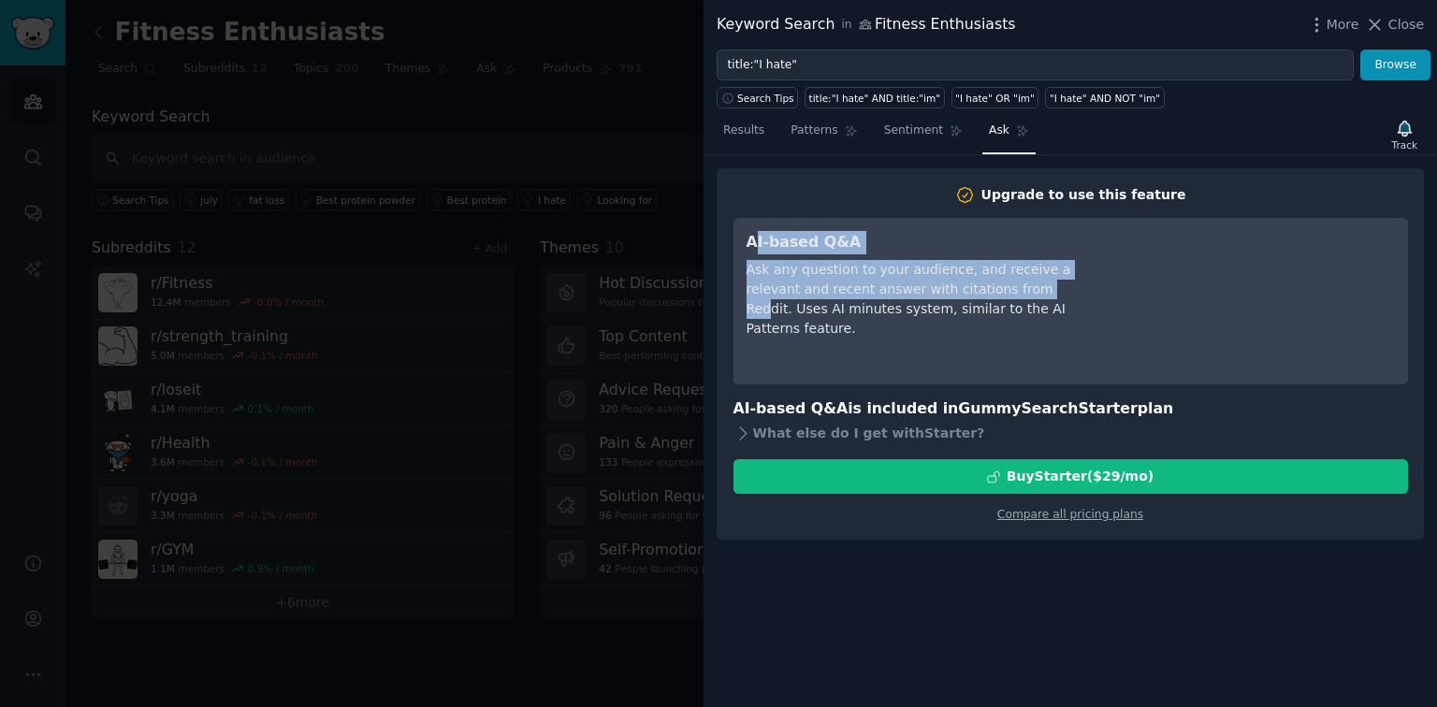
drag, startPoint x: 758, startPoint y: 239, endPoint x: 992, endPoint y: 297, distance: 241.0
click at [992, 297] on div "AI-based Q&A Ask any question to your audience, and receive a relevant and rece…" at bounding box center [917, 301] width 341 height 140
click at [992, 297] on div "Ask any question to your audience, and receive a relevant and recent answer wit…" at bounding box center [917, 299] width 341 height 79
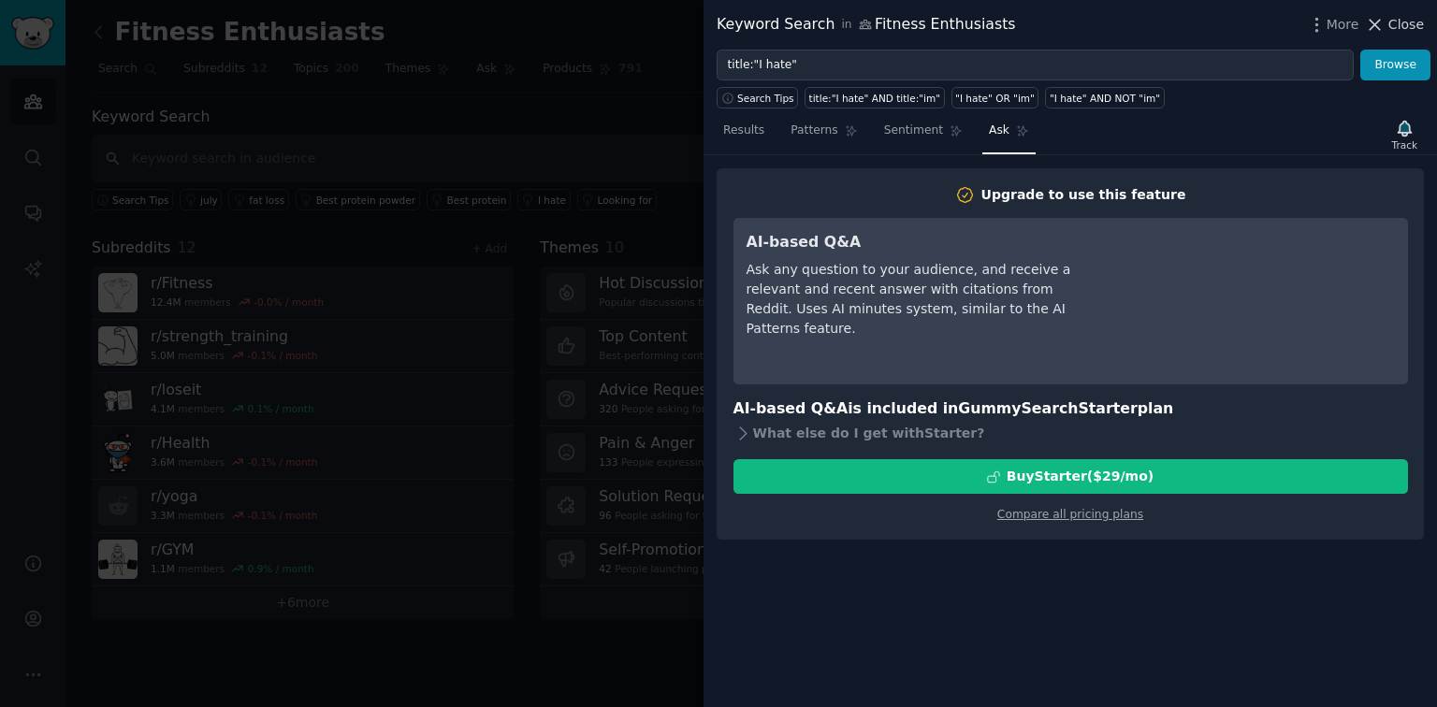
click at [1389, 24] on button "Close" at bounding box center [1394, 25] width 59 height 20
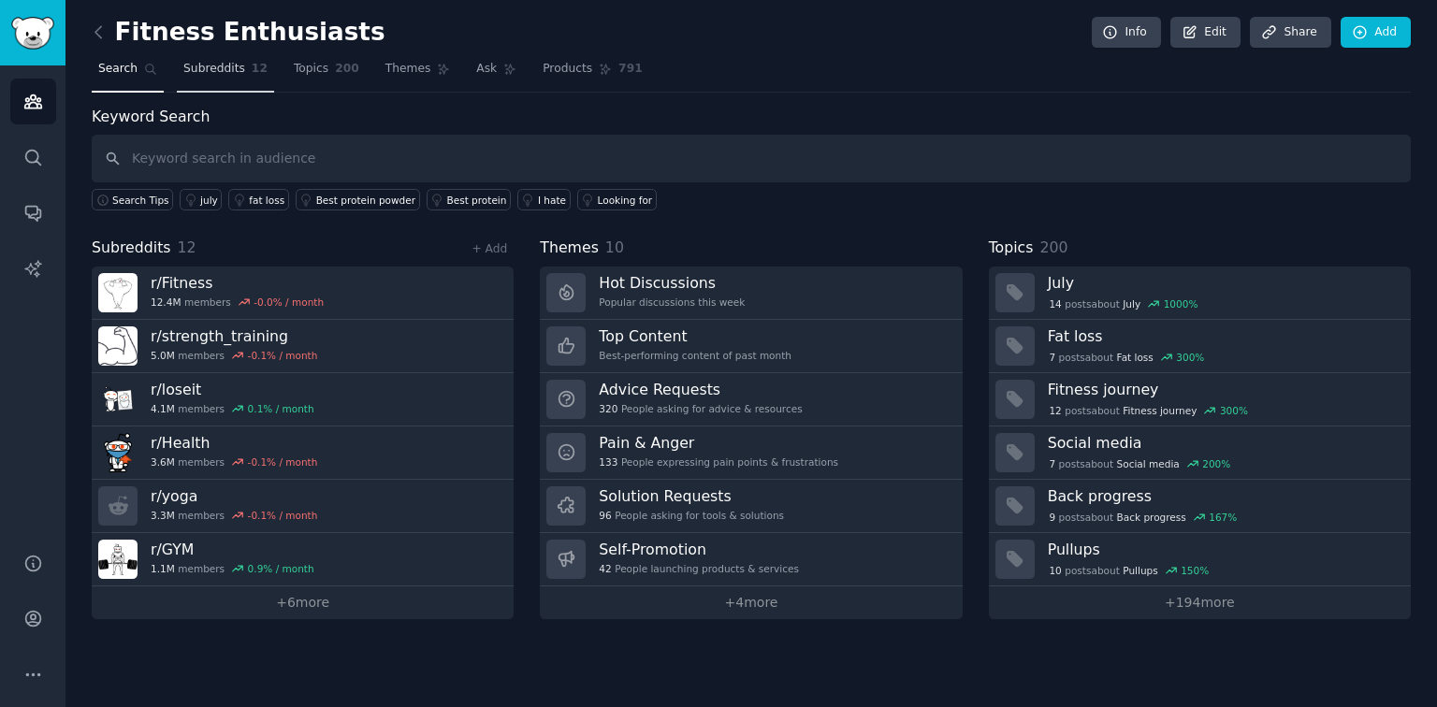
click at [225, 77] on link "Subreddits 12" at bounding box center [225, 73] width 97 height 38
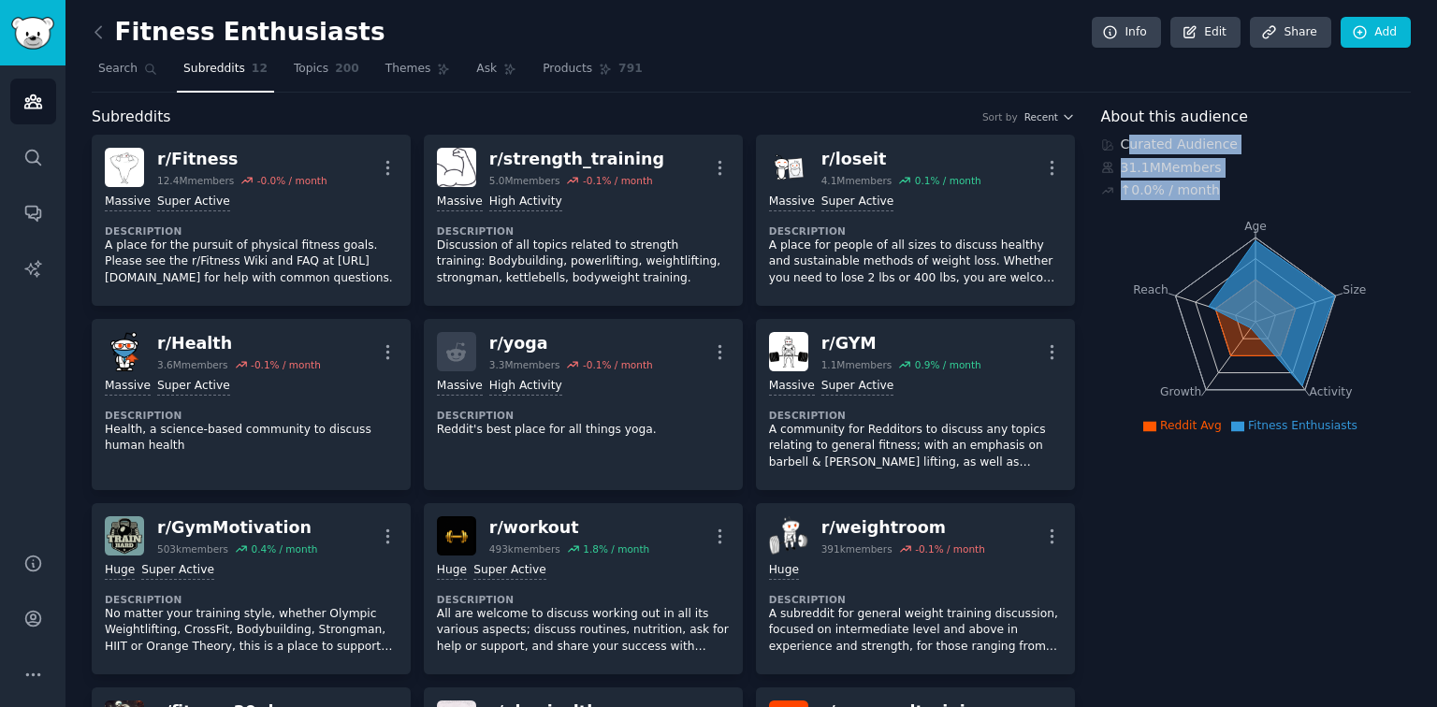
drag, startPoint x: 1122, startPoint y: 144, endPoint x: 1217, endPoint y: 179, distance: 101.5
click at [1217, 179] on div "Curated Audience 31.1M Members ↑ 0.0 % / month" at bounding box center [1256, 167] width 311 height 65
click at [1215, 179] on div "Curated Audience 31.1M Members ↑ 0.0 % / month" at bounding box center [1256, 167] width 311 height 65
click at [1134, 173] on div "31.1M Members" at bounding box center [1256, 168] width 311 height 20
click at [1236, 273] on icon at bounding box center [1271, 312] width 125 height 145
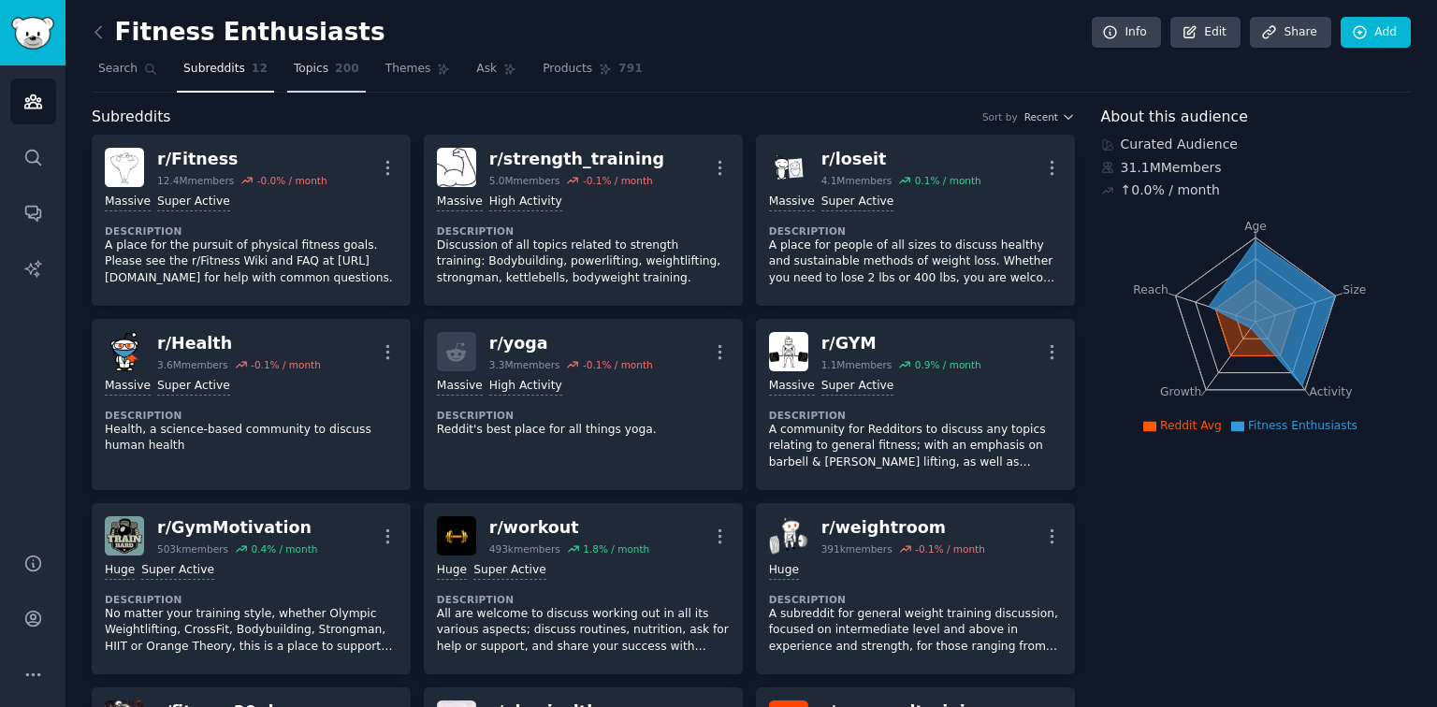
click at [314, 76] on link "Topics 200" at bounding box center [326, 73] width 79 height 38
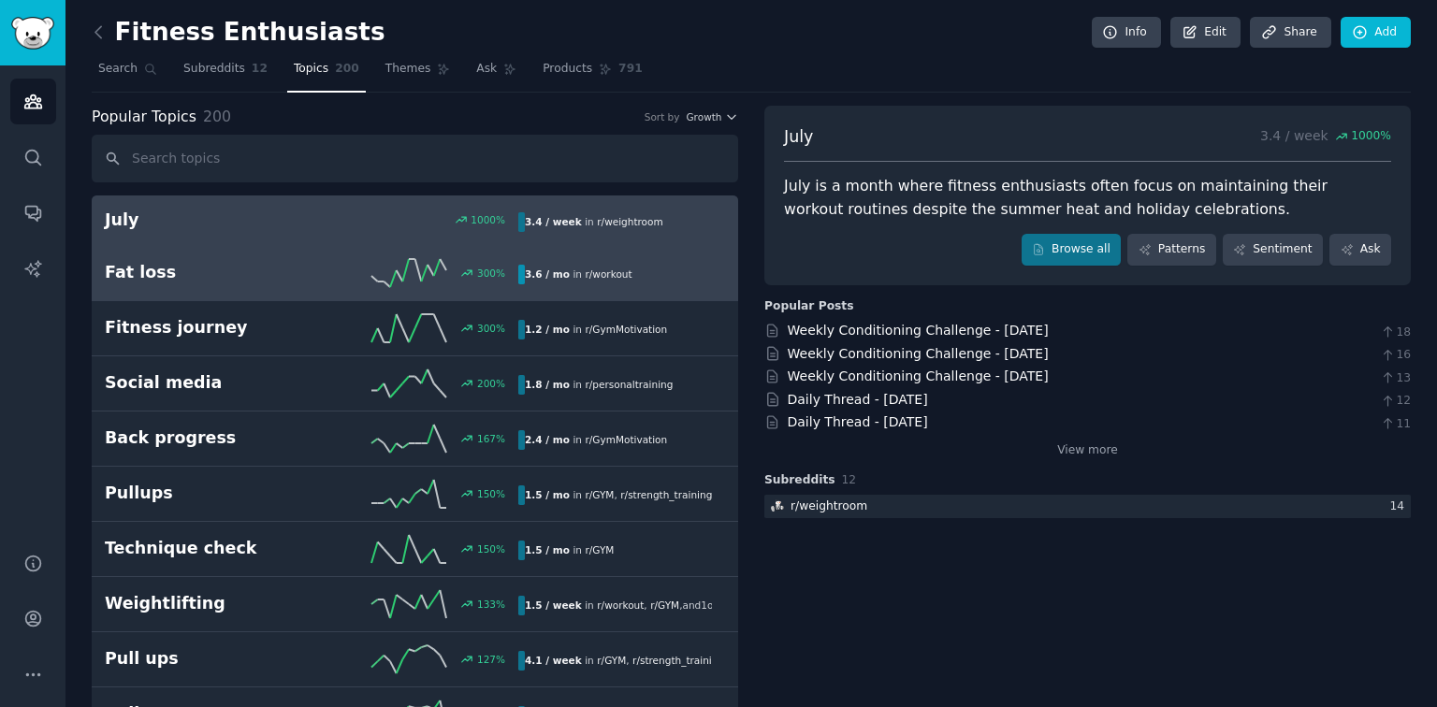
click at [275, 284] on div "Fat loss 300 % 3.6 / mo in r/ workout" at bounding box center [415, 273] width 620 height 28
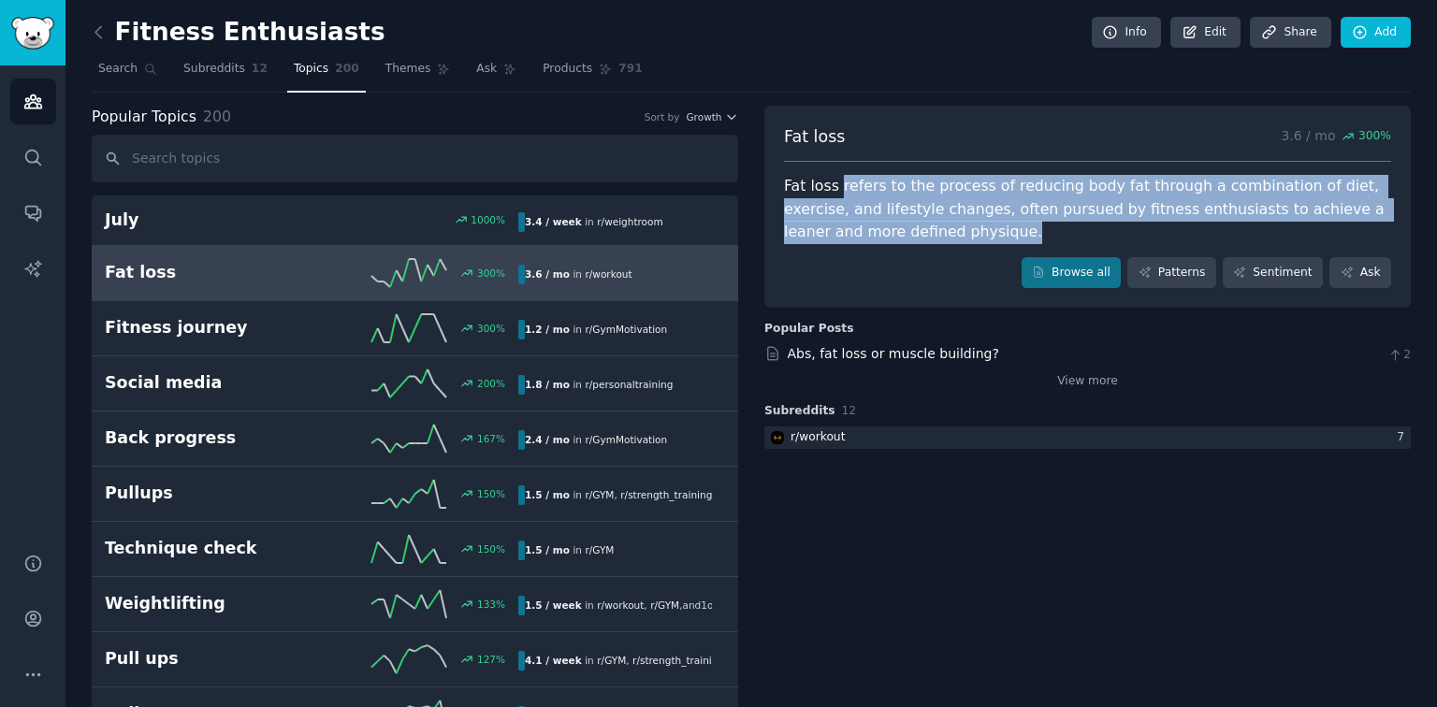
drag, startPoint x: 832, startPoint y: 183, endPoint x: 903, endPoint y: 248, distance: 96.0
click at [903, 248] on div "Fat loss 3.6 / mo 300 % Fat loss refers to the process of reducing body fat thr…" at bounding box center [1087, 207] width 646 height 203
click at [224, 79] on link "Subreddits 12" at bounding box center [225, 73] width 97 height 38
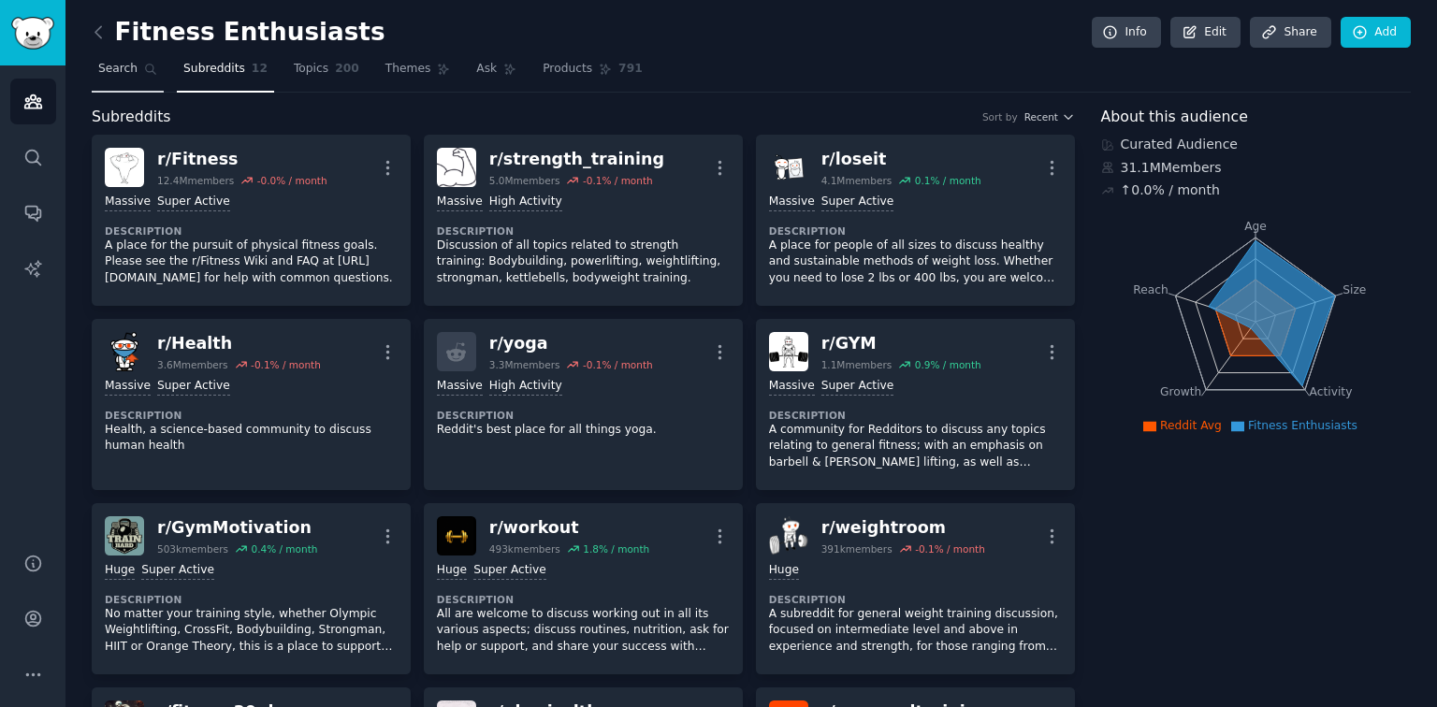
click at [129, 71] on span "Search" at bounding box center [117, 69] width 39 height 17
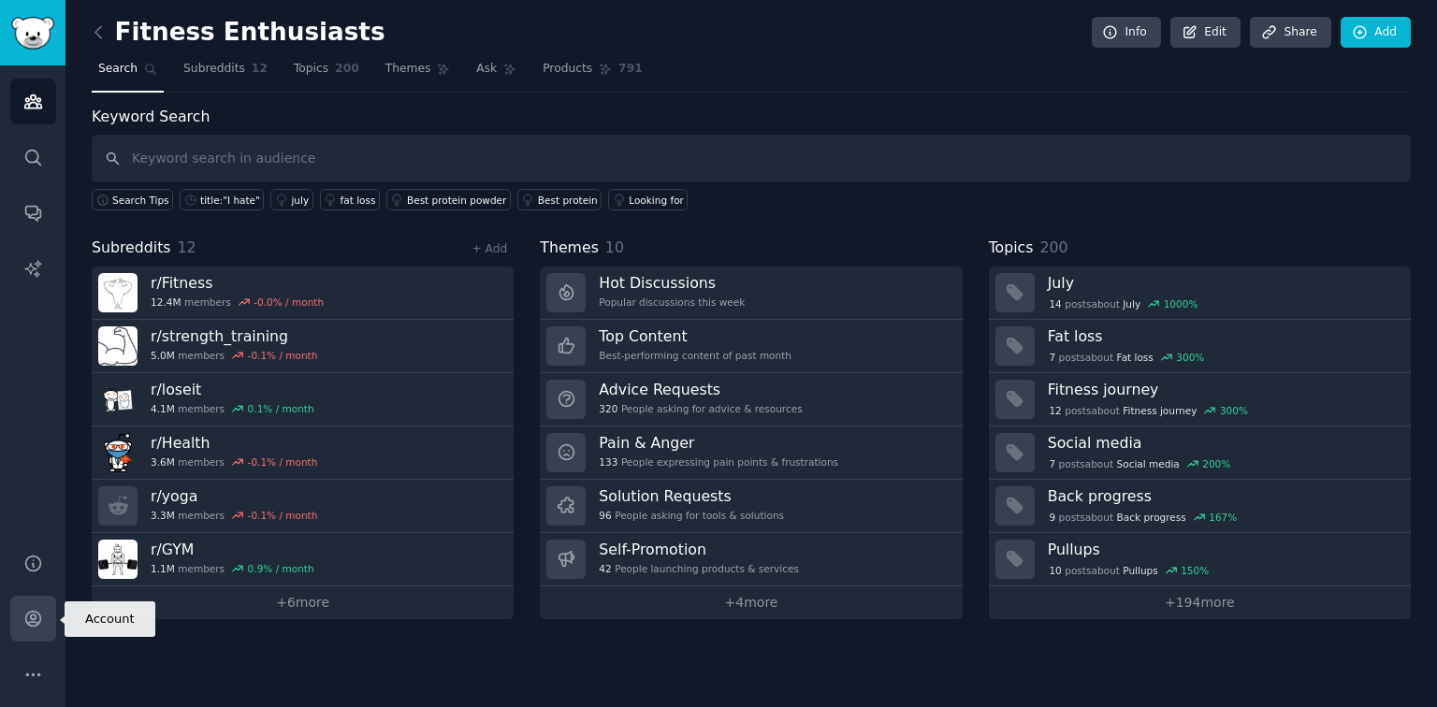
click at [39, 604] on link "Account" at bounding box center [33, 619] width 46 height 46
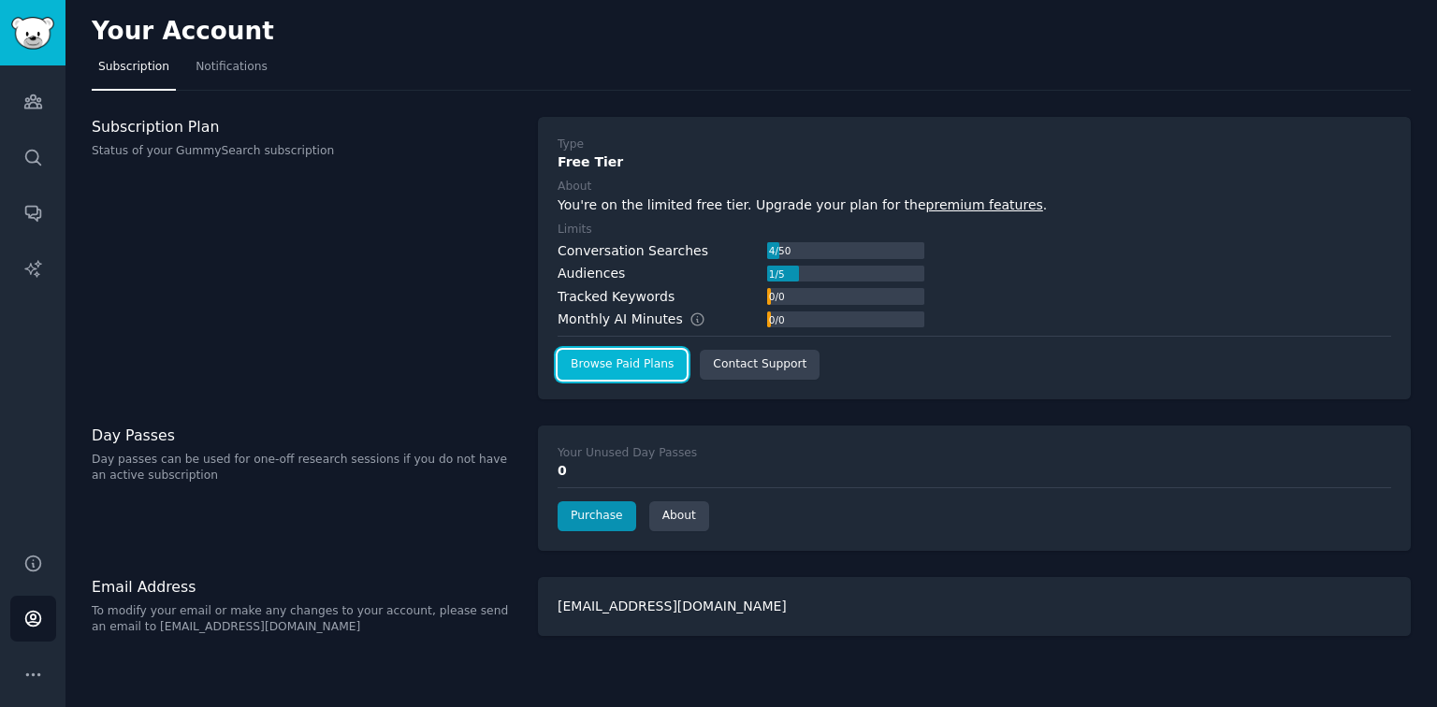
click at [605, 360] on link "Browse Paid Plans" at bounding box center [622, 365] width 129 height 30
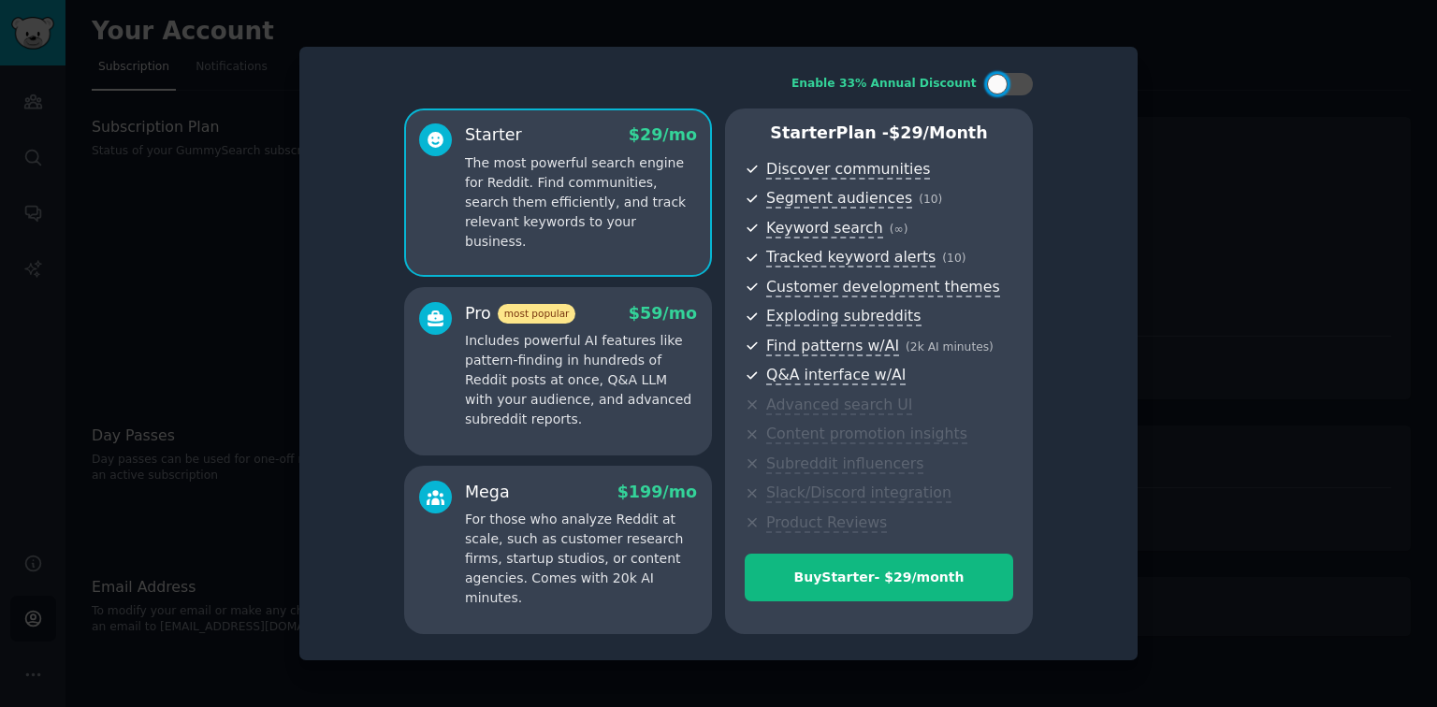
click at [1125, 271] on div "Enable 33% Annual Discount Starter $ 29 /mo The most powerful search engine for…" at bounding box center [718, 354] width 838 height 614
click at [1235, 187] on div at bounding box center [718, 353] width 1437 height 707
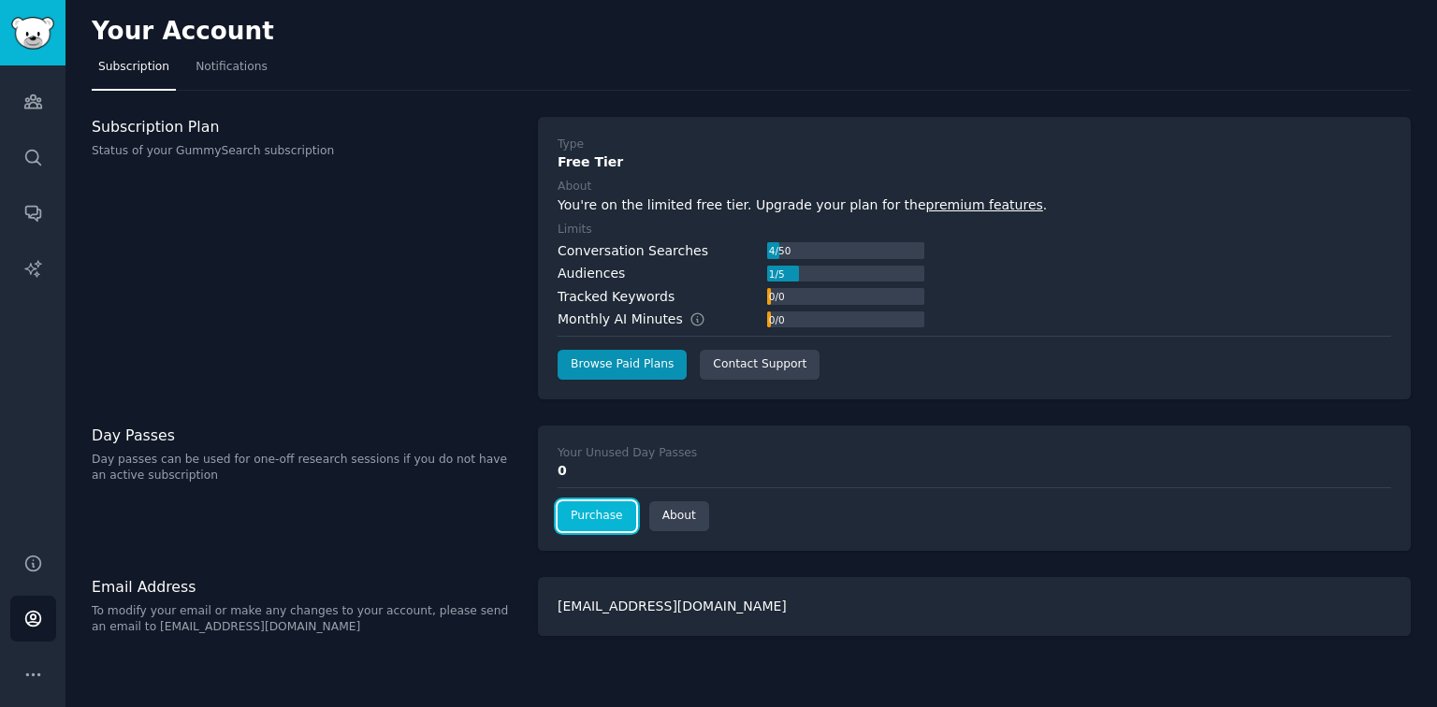
click at [620, 521] on link "Purchase" at bounding box center [597, 516] width 79 height 30
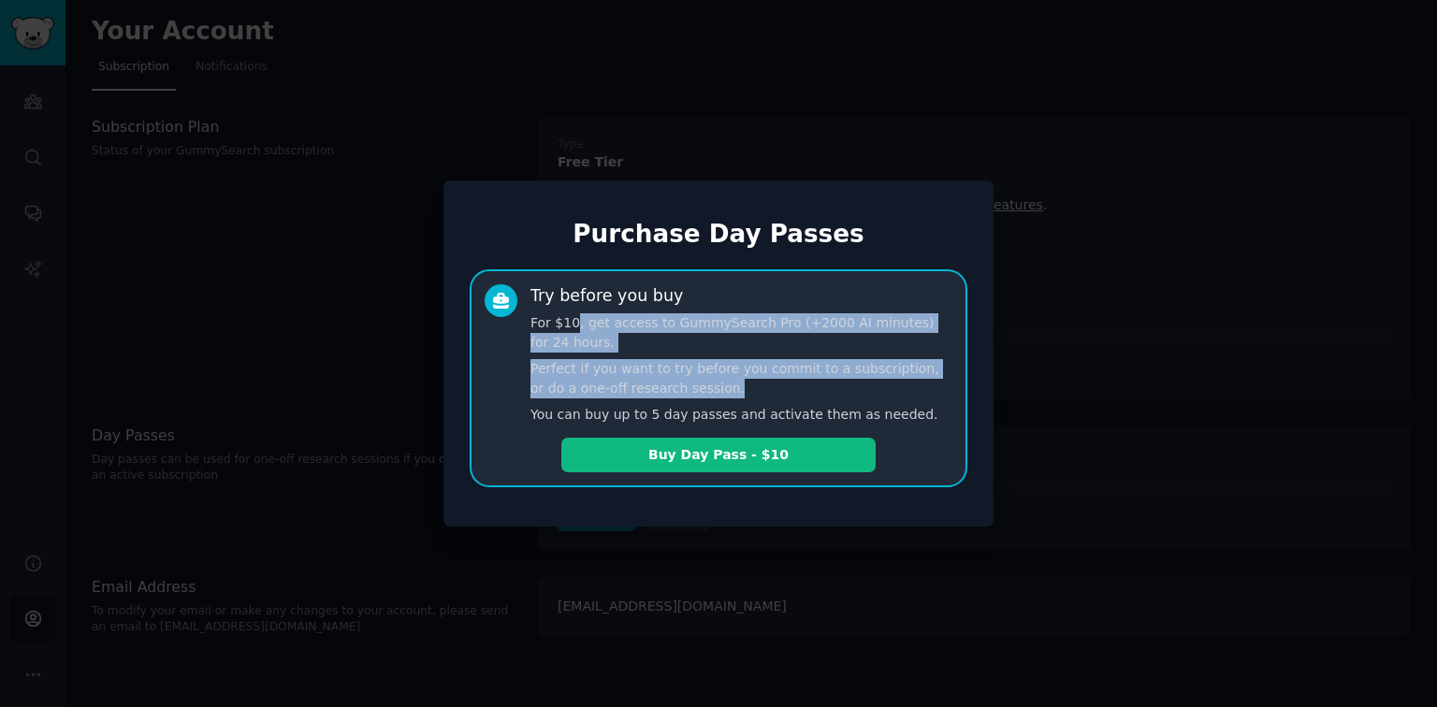
drag, startPoint x: 572, startPoint y: 318, endPoint x: 711, endPoint y: 394, distance: 158.7
click at [711, 394] on div "Try before you buy For $10, get access to GummySearch Pro (+2000 AI minutes) fo…" at bounding box center [741, 354] width 422 height 141
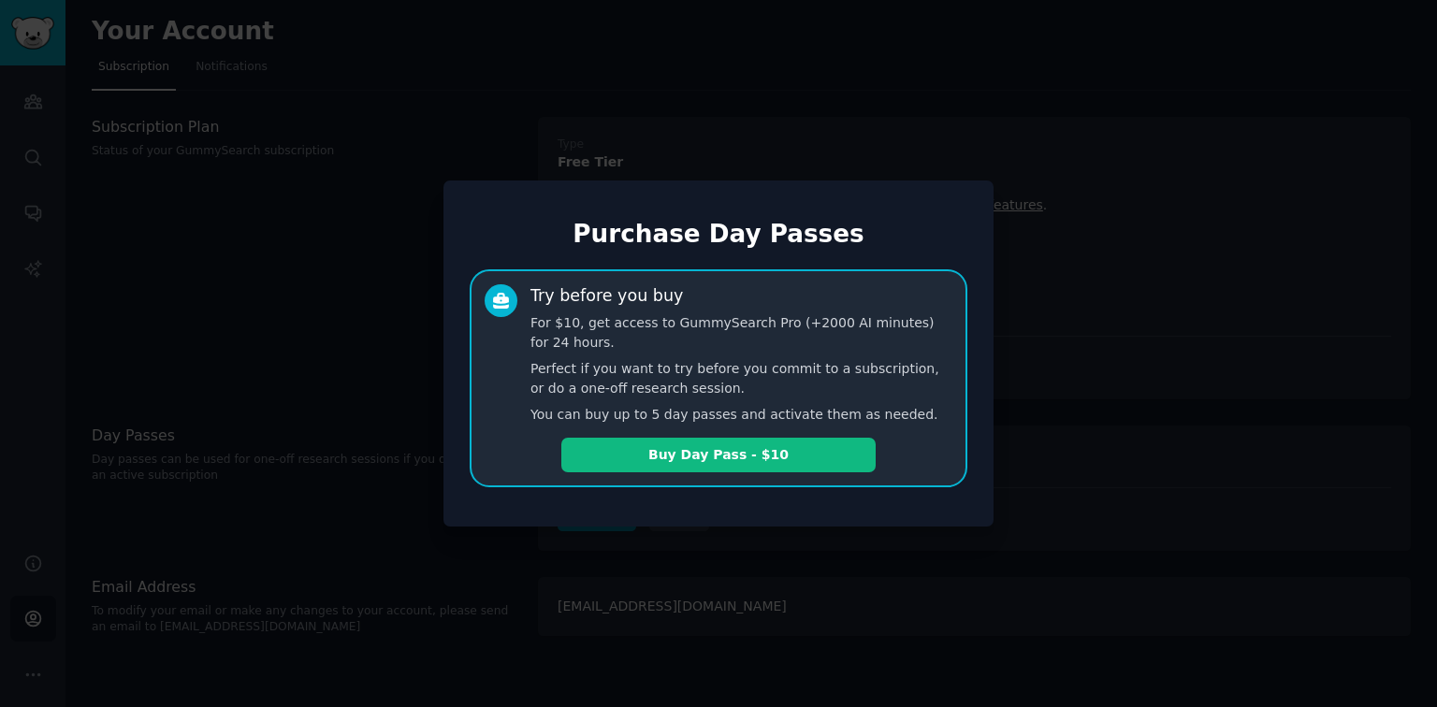
click at [606, 297] on div "Try before you buy" at bounding box center [606, 295] width 152 height 23
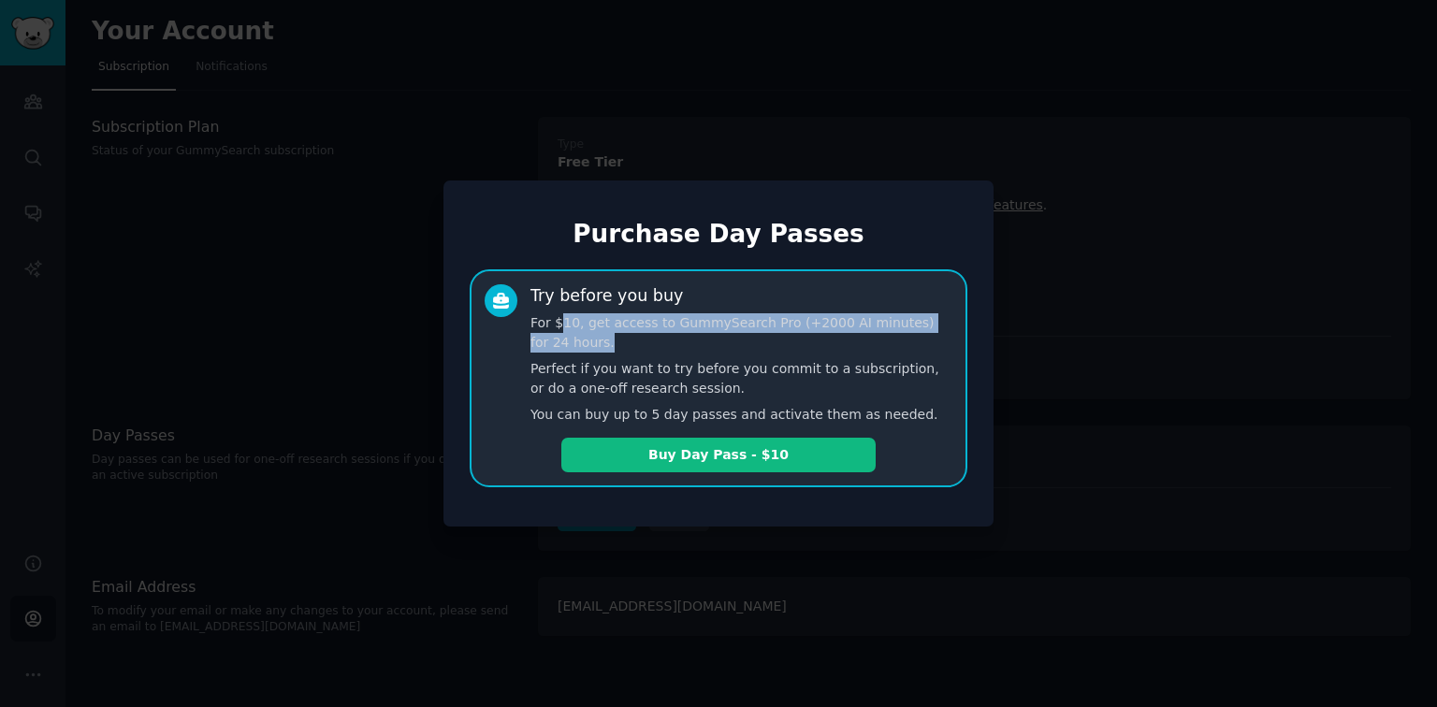
drag, startPoint x: 561, startPoint y: 308, endPoint x: 692, endPoint y: 345, distance: 136.2
click at [692, 345] on div "Try before you buy For $10, get access to GummySearch Pro (+2000 AI minutes) fo…" at bounding box center [741, 354] width 422 height 141
click at [692, 345] on p "For $10, get access to GummySearch Pro (+2000 AI minutes) for 24 hours." at bounding box center [741, 332] width 422 height 39
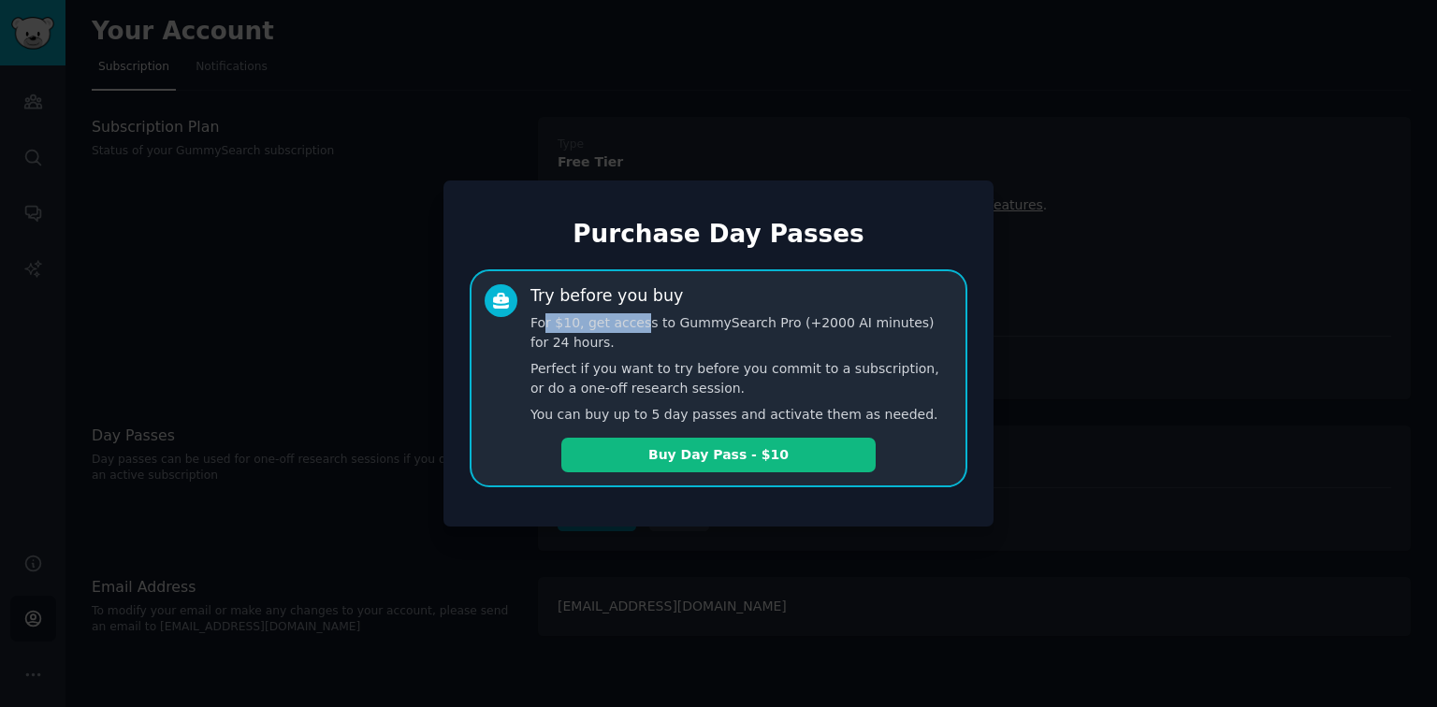
drag, startPoint x: 546, startPoint y: 328, endPoint x: 631, endPoint y: 331, distance: 85.2
click at [631, 331] on p "For $10, get access to GummySearch Pro (+2000 AI minutes) for 24 hours." at bounding box center [741, 332] width 422 height 39
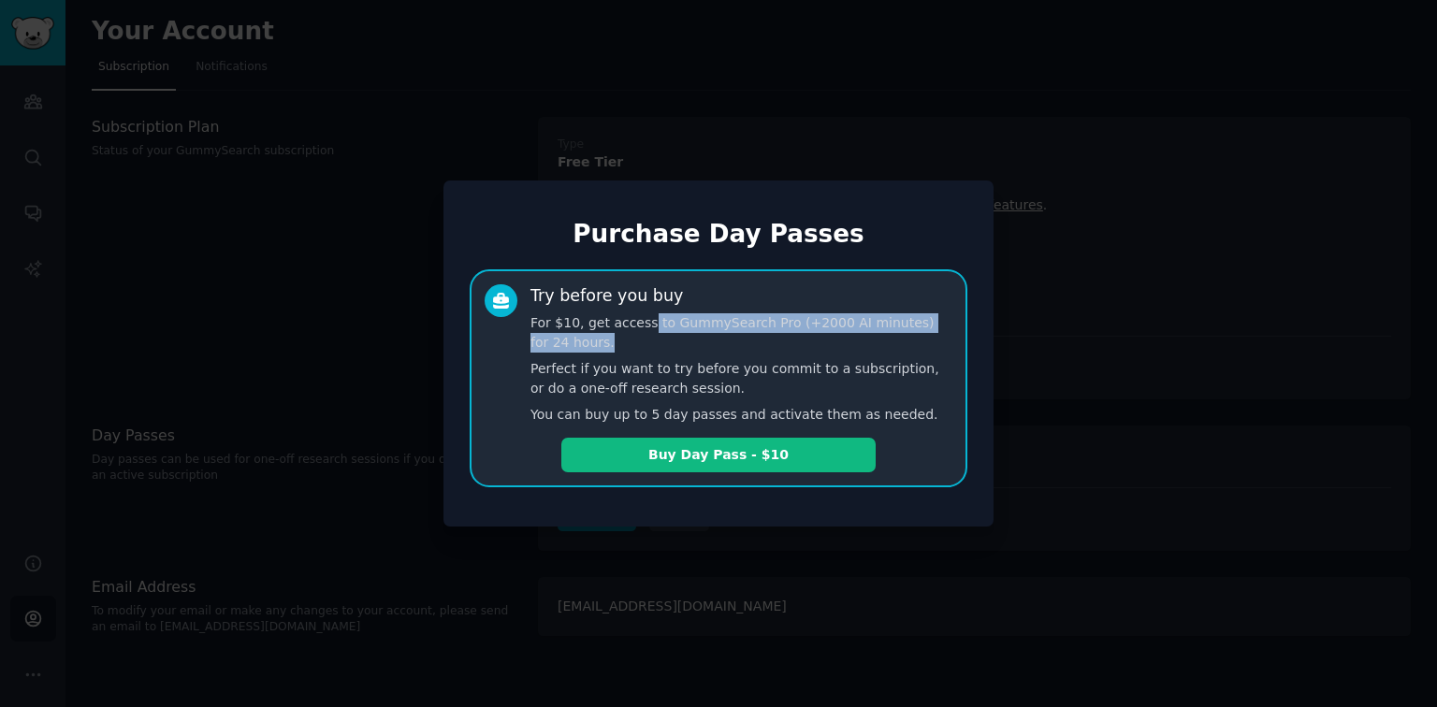
drag, startPoint x: 636, startPoint y: 330, endPoint x: 799, endPoint y: 341, distance: 163.2
click at [799, 341] on p "For $10, get access to GummySearch Pro (+2000 AI minutes) for 24 hours." at bounding box center [741, 332] width 422 height 39
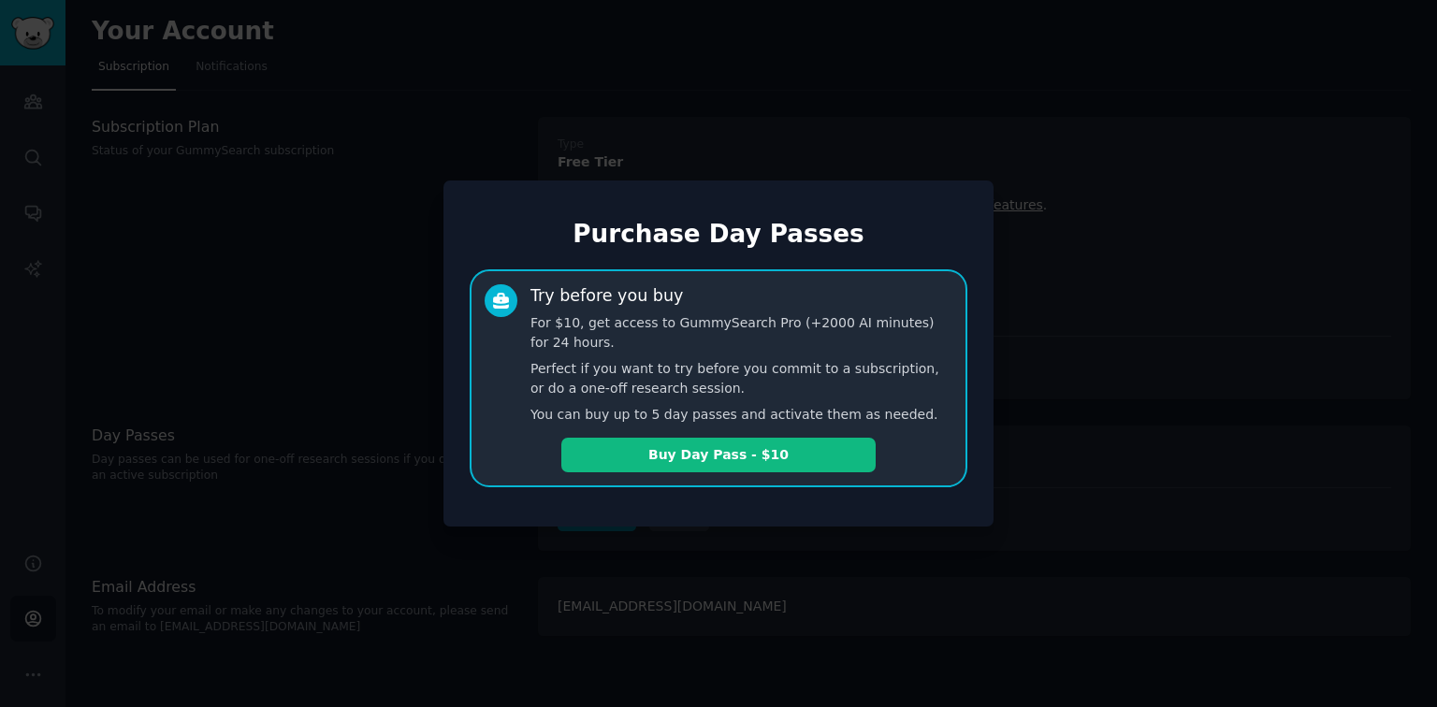
click at [1155, 297] on div at bounding box center [718, 353] width 1437 height 707
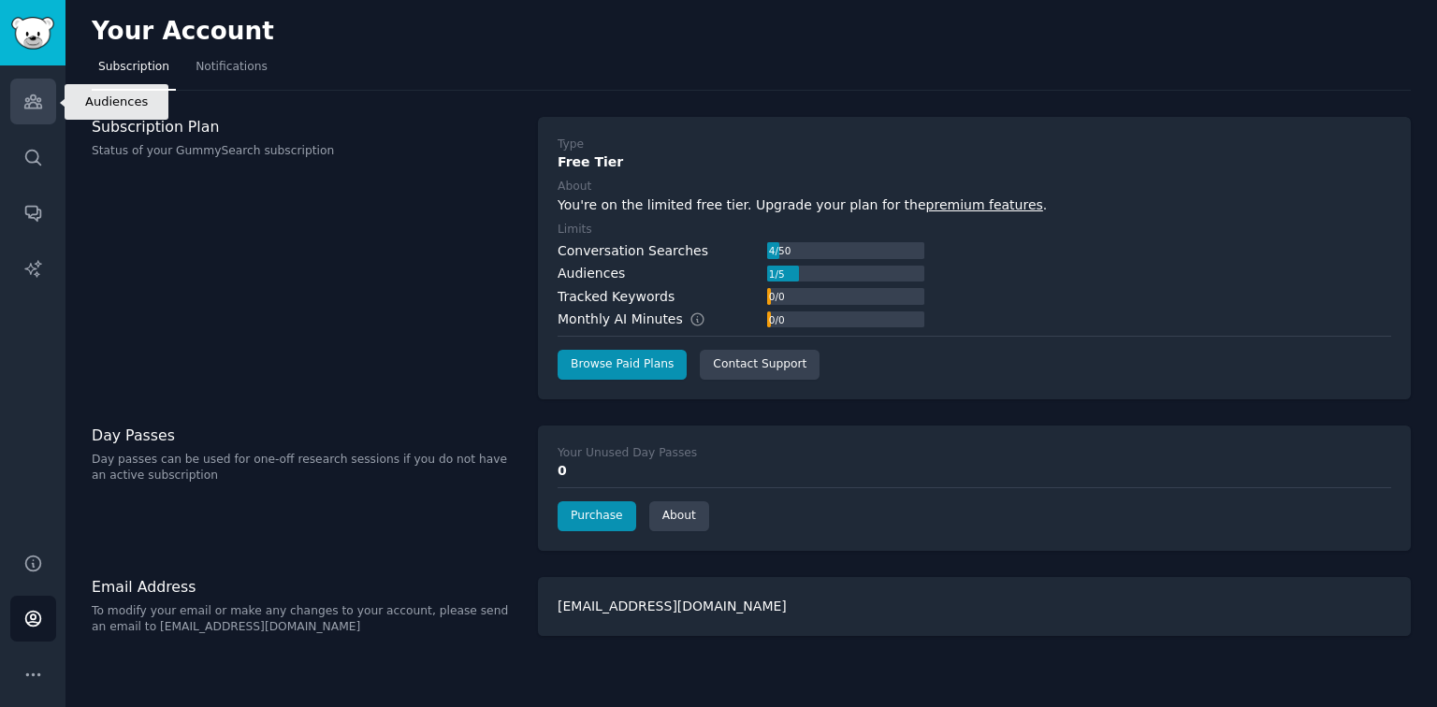
click at [33, 109] on icon "Sidebar" at bounding box center [32, 101] width 17 height 13
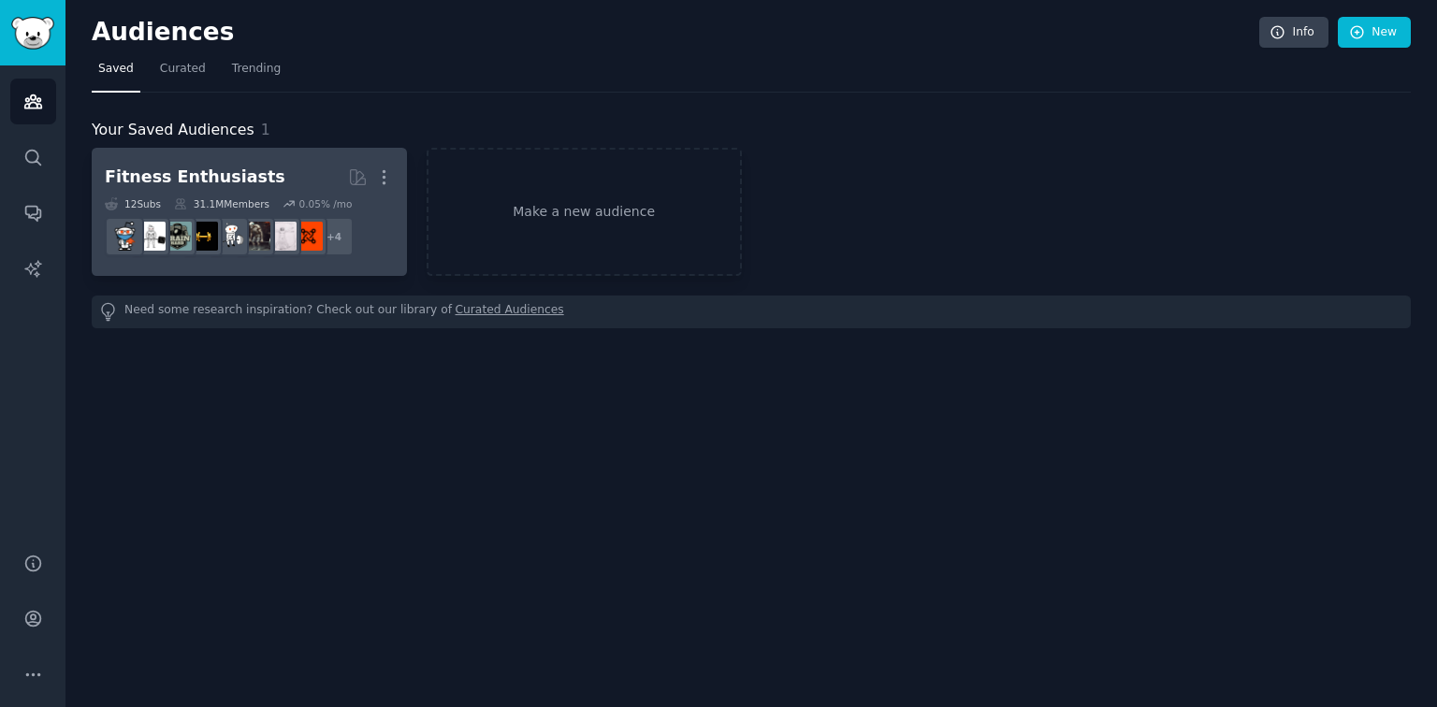
click at [210, 180] on div "Fitness Enthusiasts" at bounding box center [195, 177] width 181 height 23
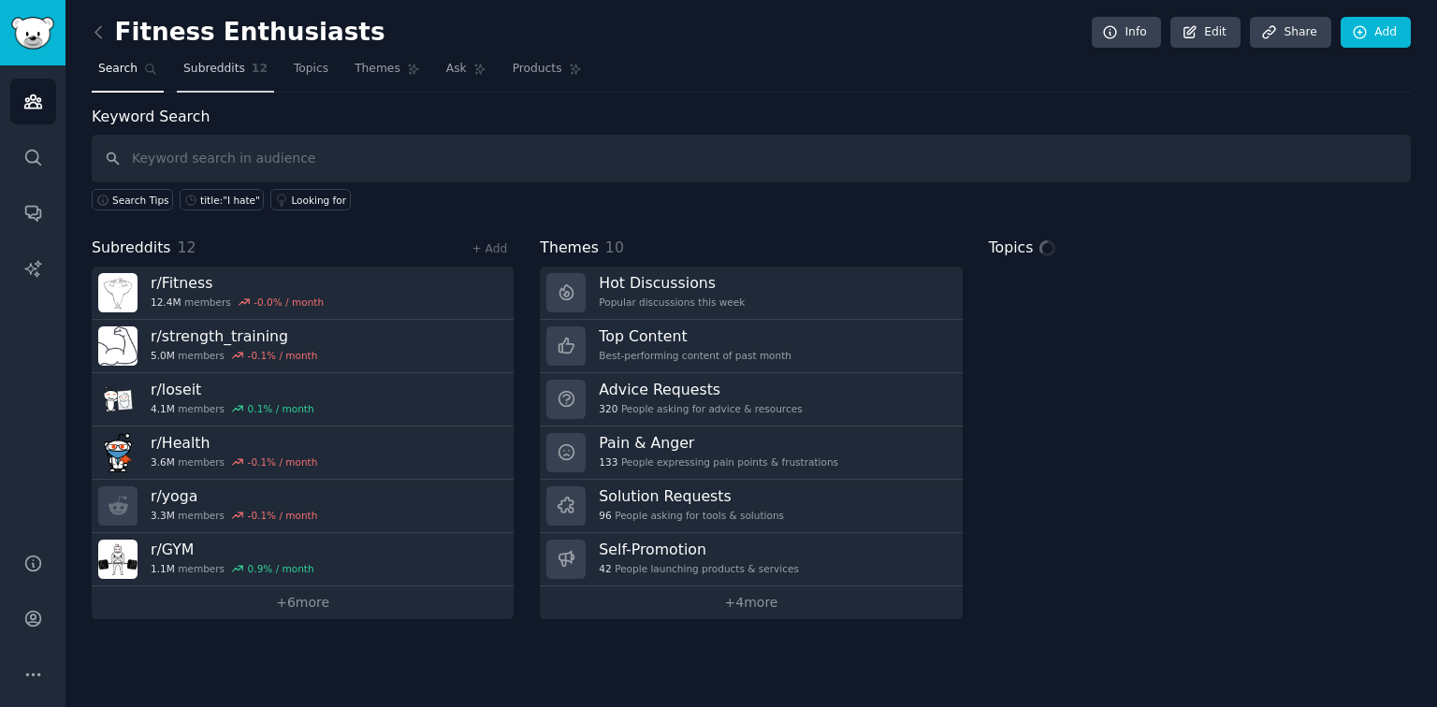
click at [198, 62] on span "Subreddits" at bounding box center [214, 69] width 62 height 17
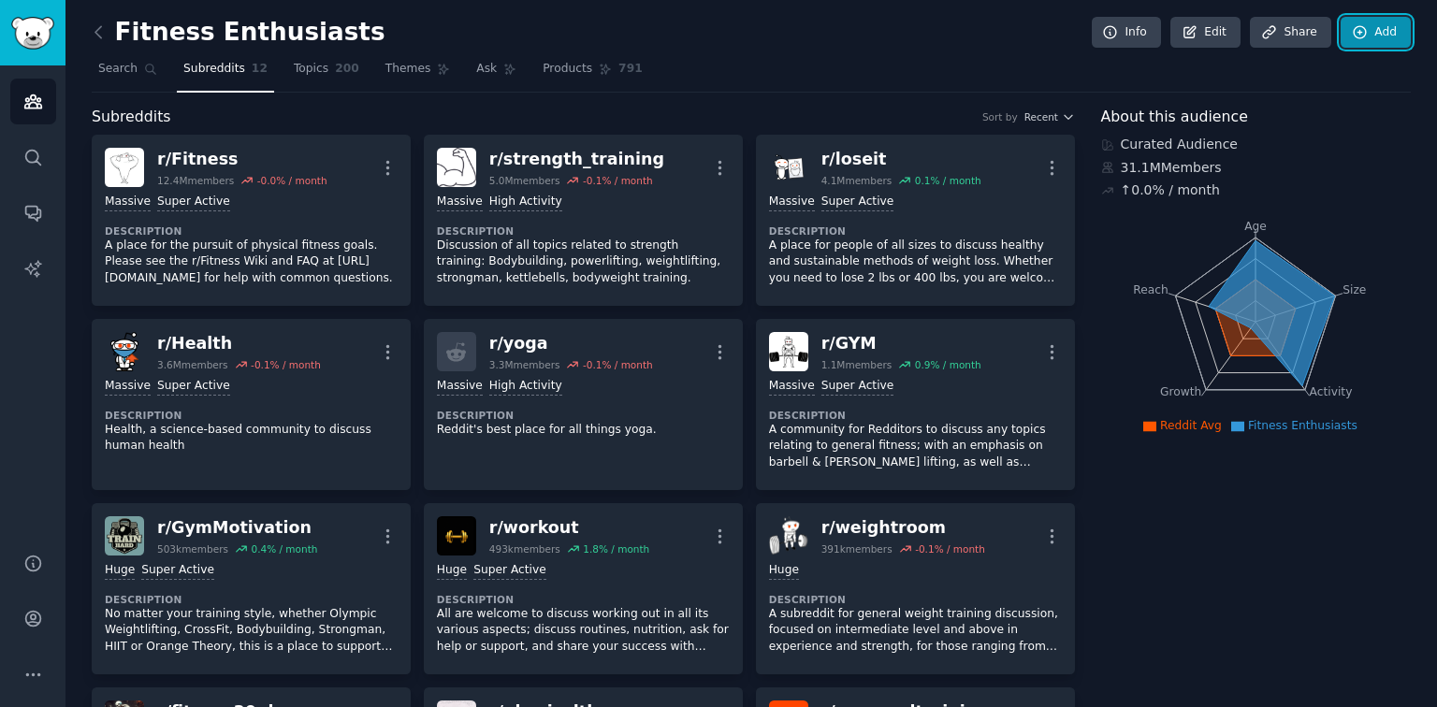
click at [1380, 26] on link "Add" at bounding box center [1376, 33] width 70 height 32
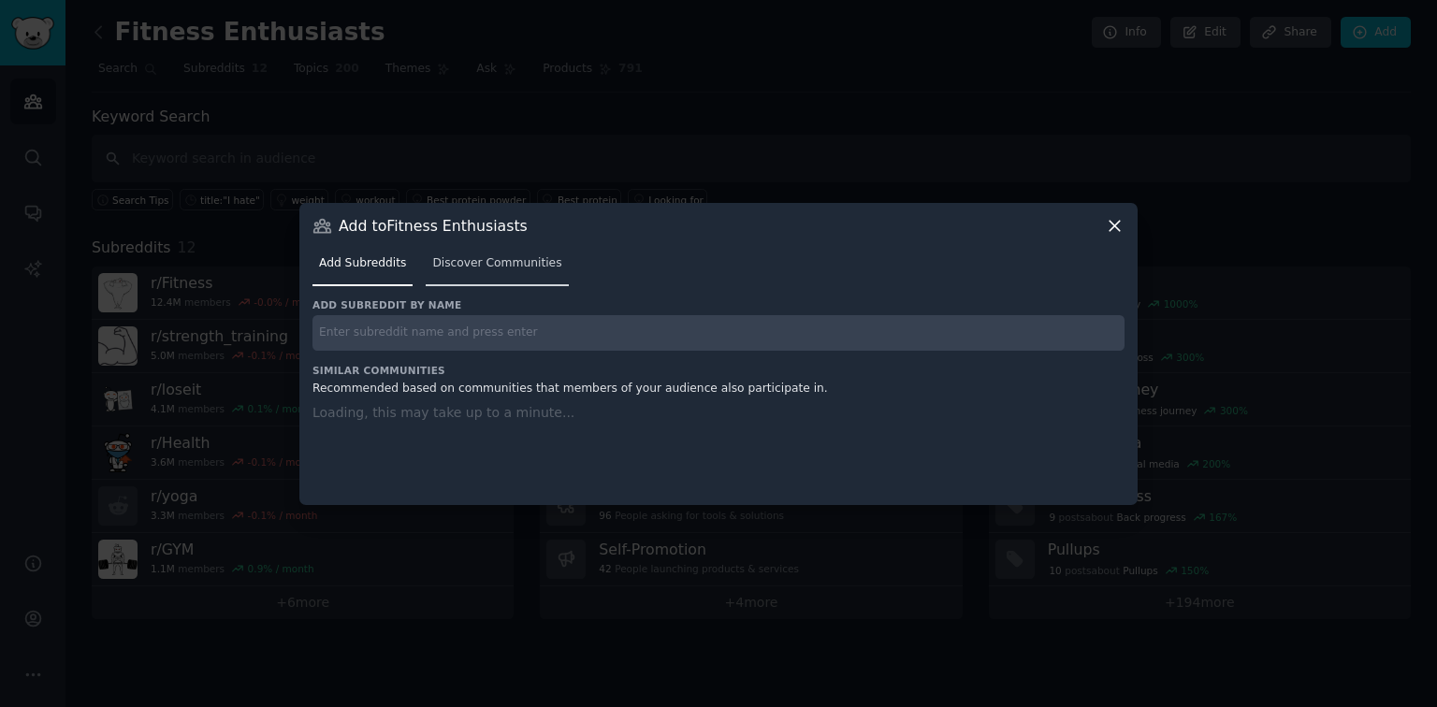
click at [426, 265] on link "Discover Communities" at bounding box center [497, 268] width 142 height 38
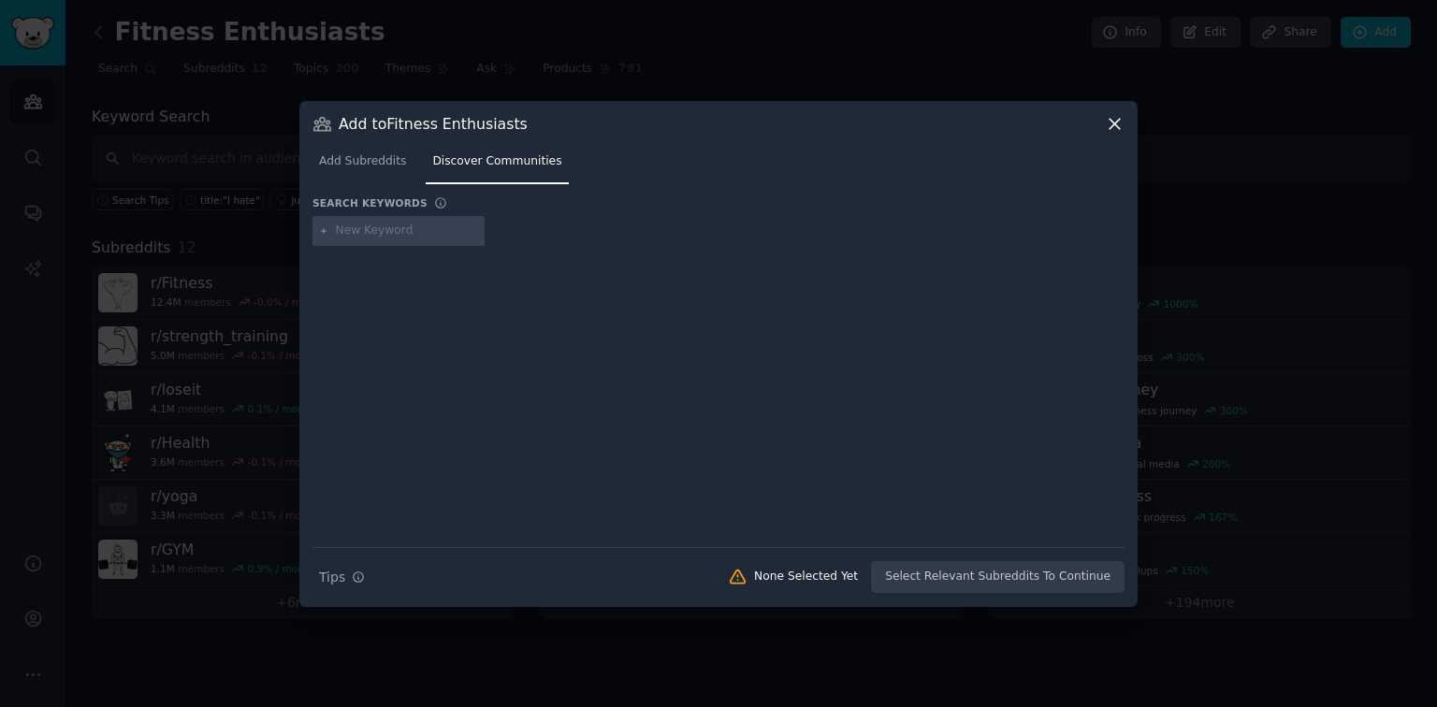
click at [1115, 121] on icon at bounding box center [1115, 124] width 20 height 20
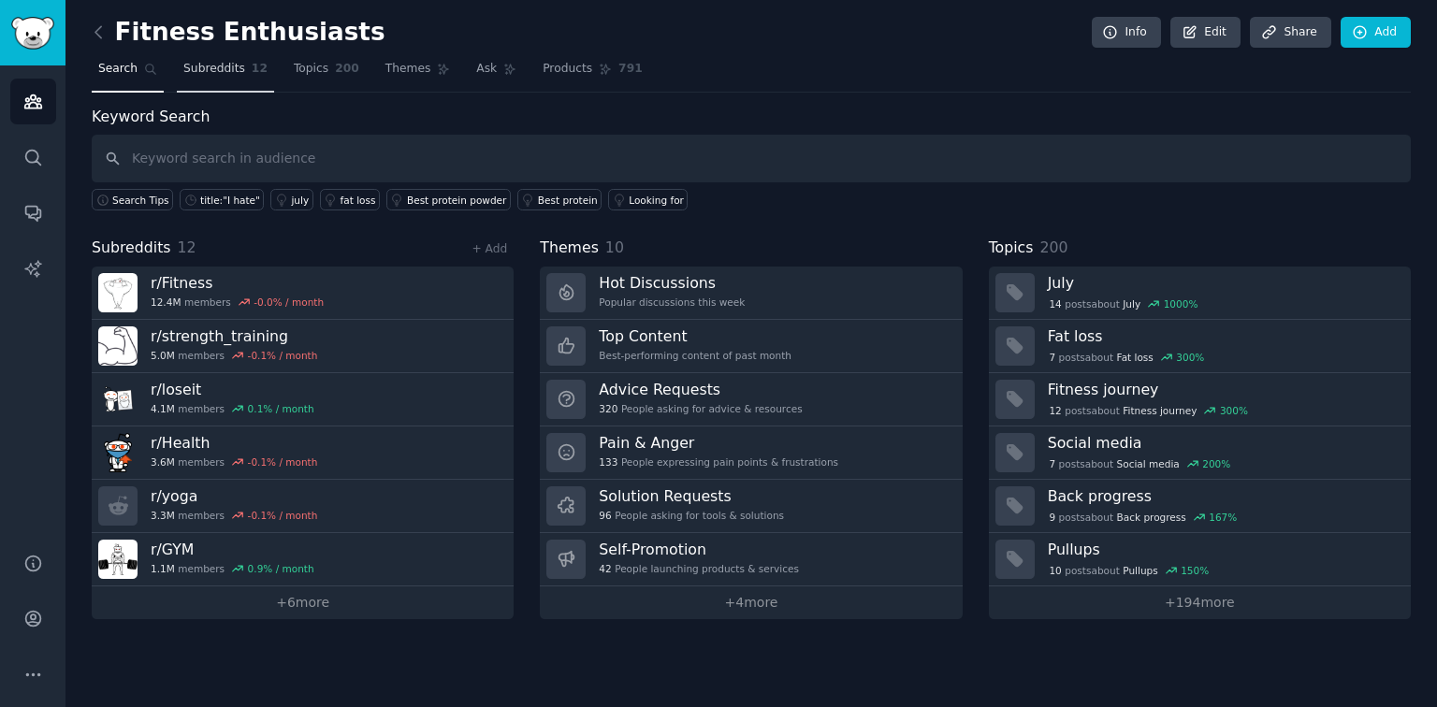
click at [238, 71] on link "Subreddits 12" at bounding box center [225, 73] width 97 height 38
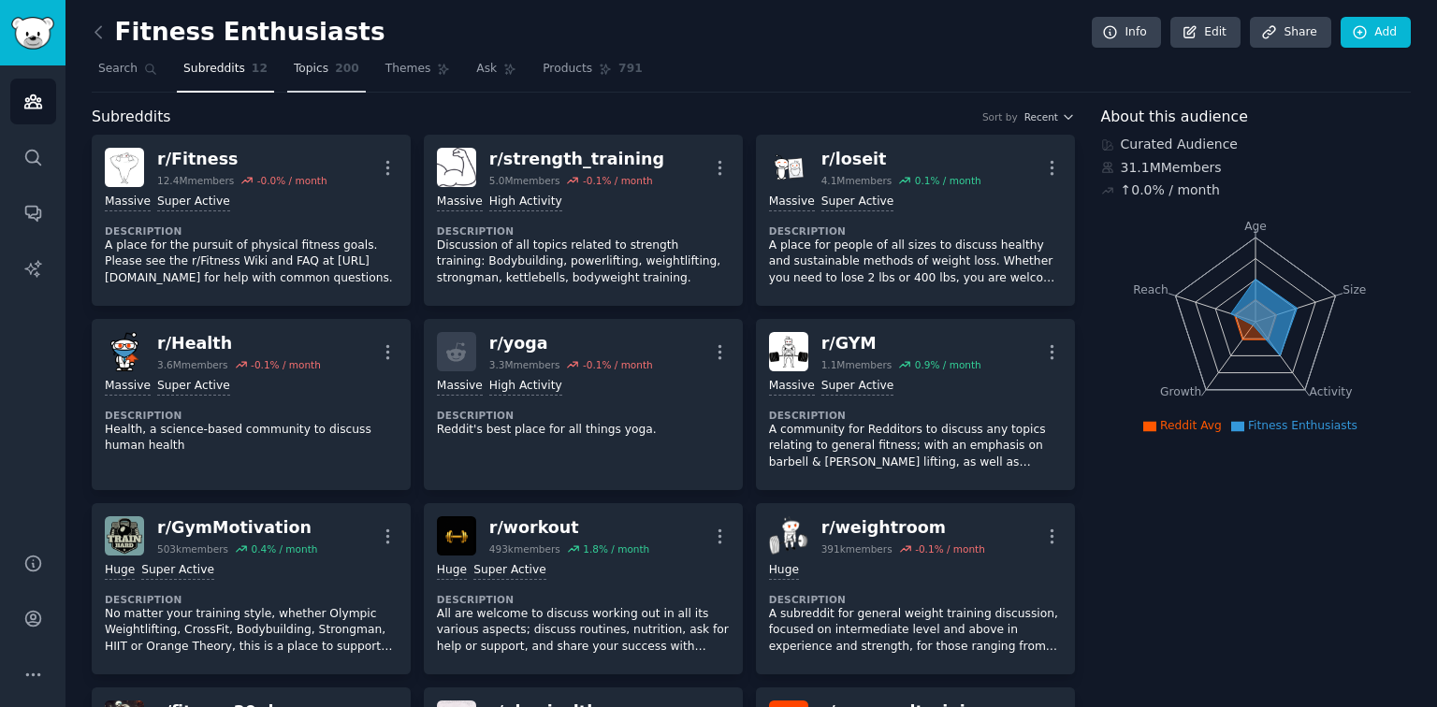
click at [304, 67] on span "Topics" at bounding box center [311, 69] width 35 height 17
click at [302, 64] on span "Topics" at bounding box center [311, 69] width 35 height 17
click at [302, 75] on span "Topics" at bounding box center [311, 69] width 35 height 17
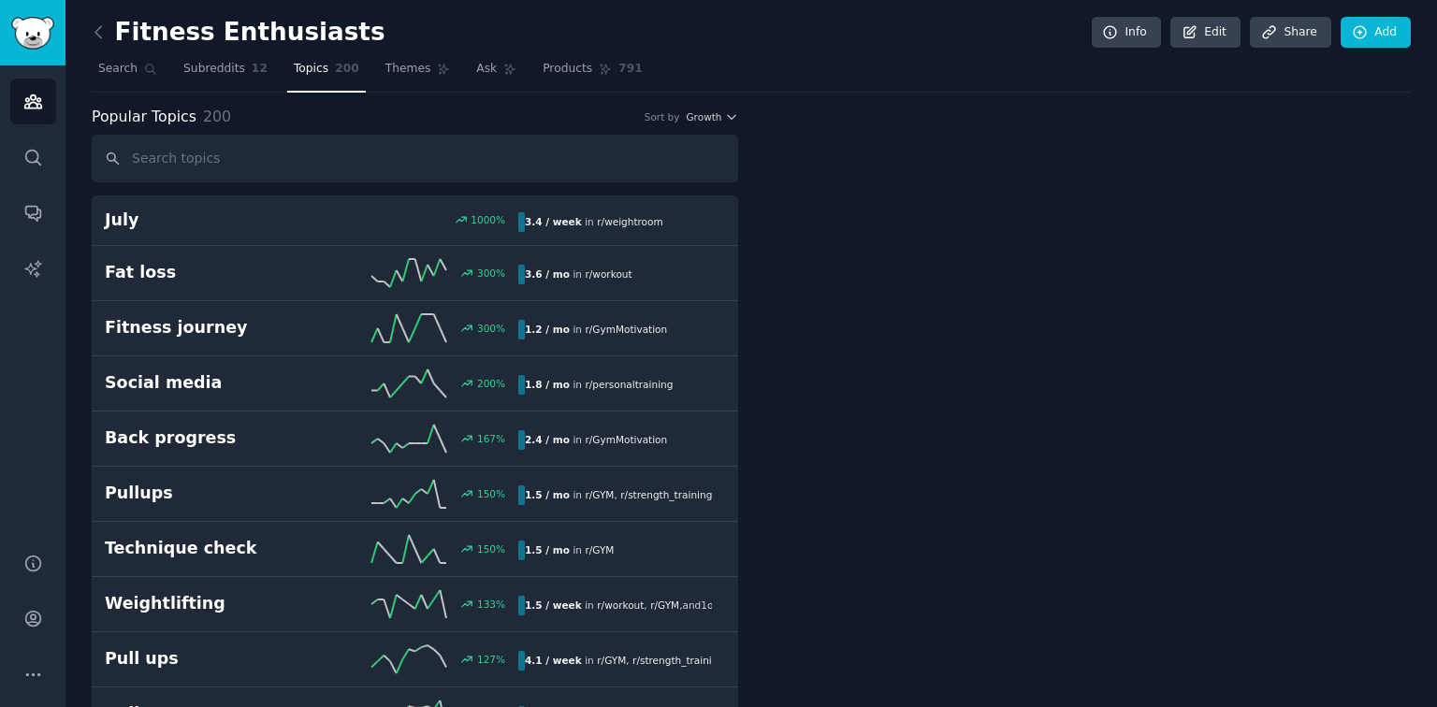
click at [707, 107] on div "Popular Topics 200 Sort by Growth" at bounding box center [415, 117] width 646 height 23
click at [706, 110] on span "Growth" at bounding box center [704, 116] width 36 height 13
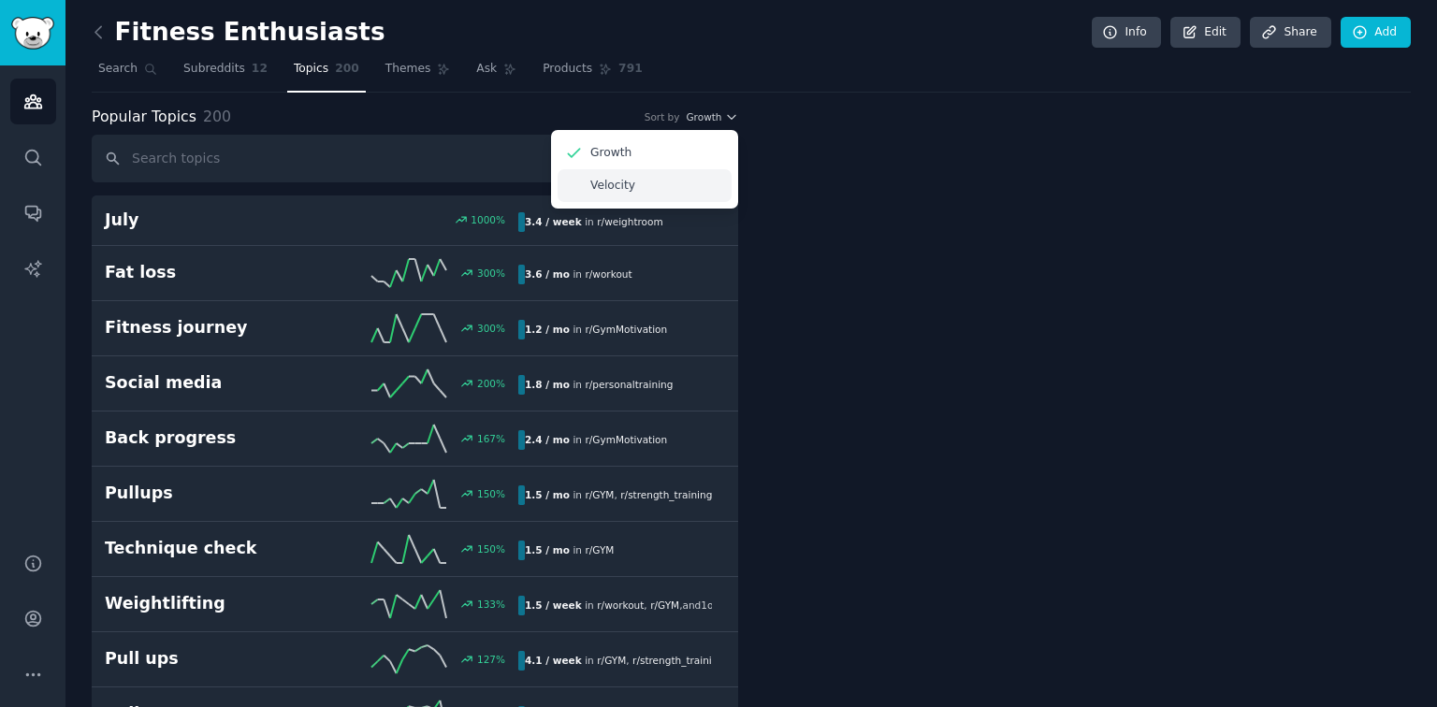
drag, startPoint x: 614, startPoint y: 180, endPoint x: 579, endPoint y: 187, distance: 35.4
click at [614, 181] on p "Velocity" at bounding box center [612, 186] width 45 height 17
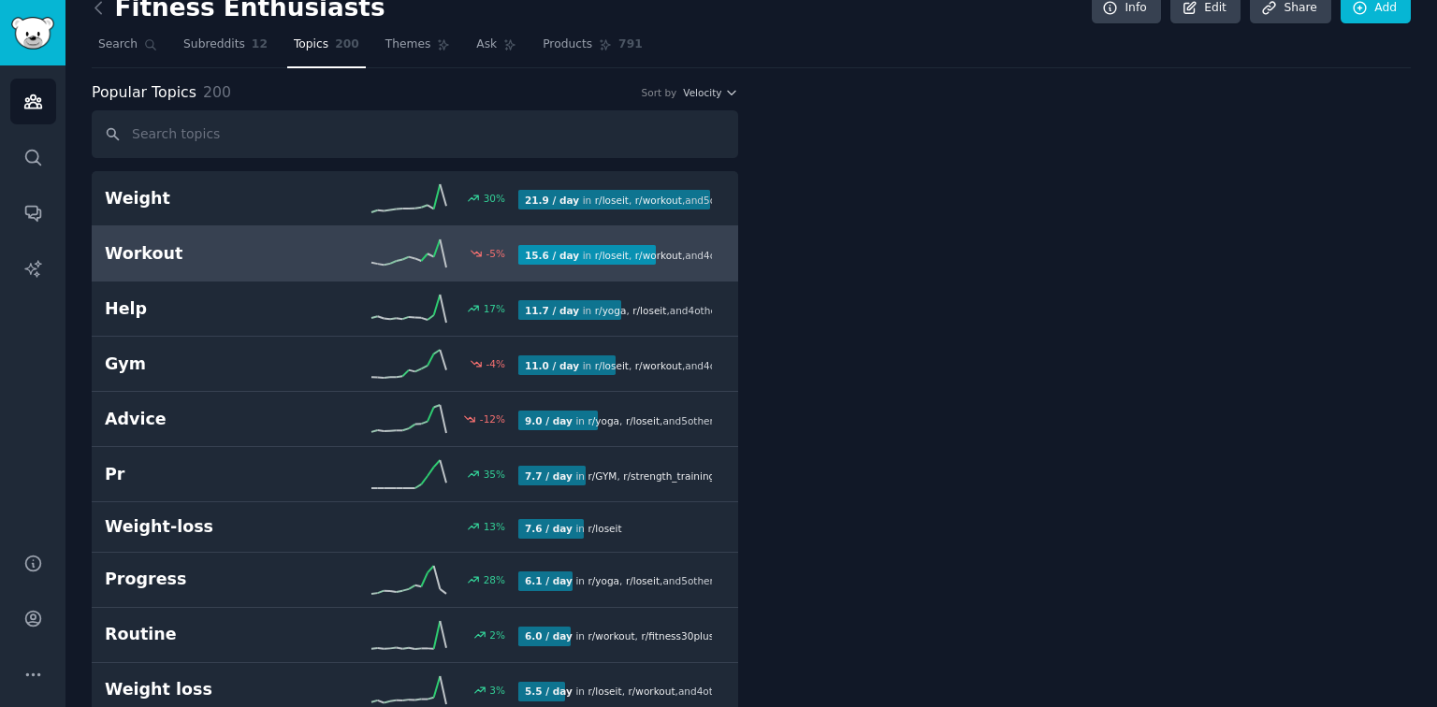
scroll to position [75, 0]
